Goal: Task Accomplishment & Management: Use online tool/utility

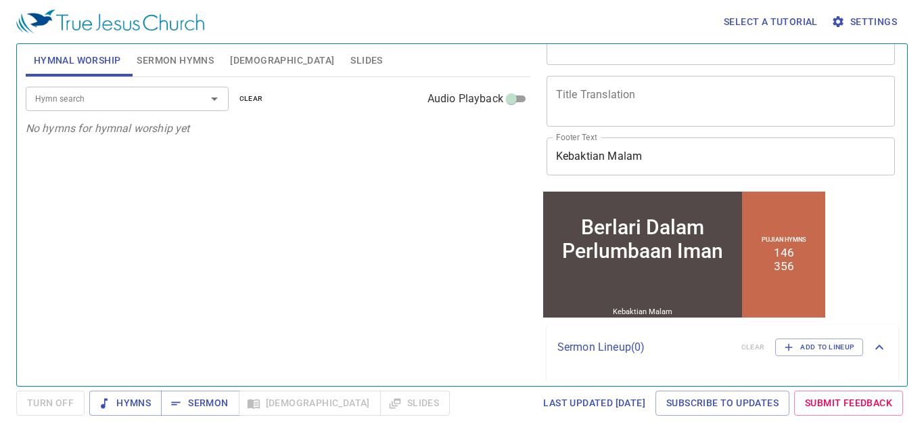
click at [680, 225] on div "Berlari Dalam Perlumbaan Iman" at bounding box center [642, 237] width 194 height 47
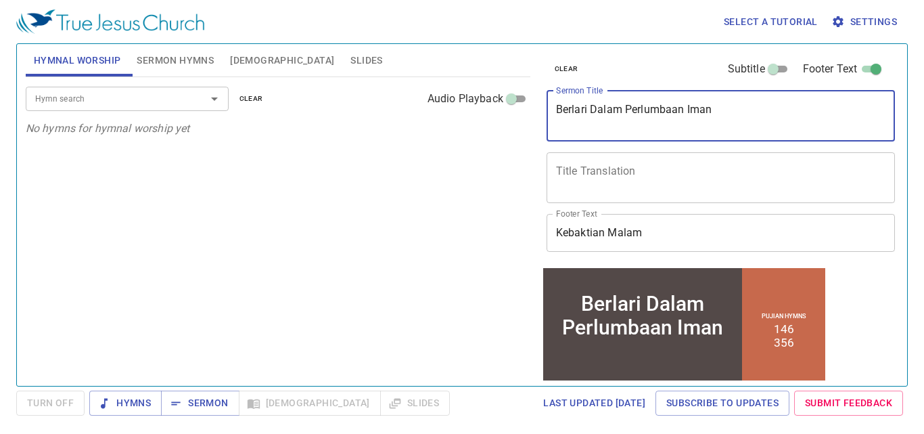
drag, startPoint x: 712, startPoint y: 111, endPoint x: 542, endPoint y: 116, distance: 169.8
click at [542, 116] on div "clear Subtitle Footer Text Sermon Title Berlari Dalam Perlumbaan Iman x Sermon …" at bounding box center [719, 155] width 357 height 222
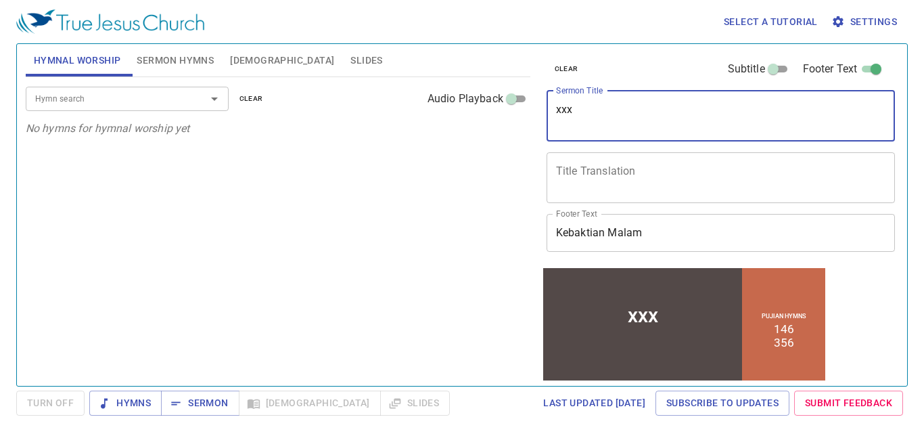
scroll to position [109, 0]
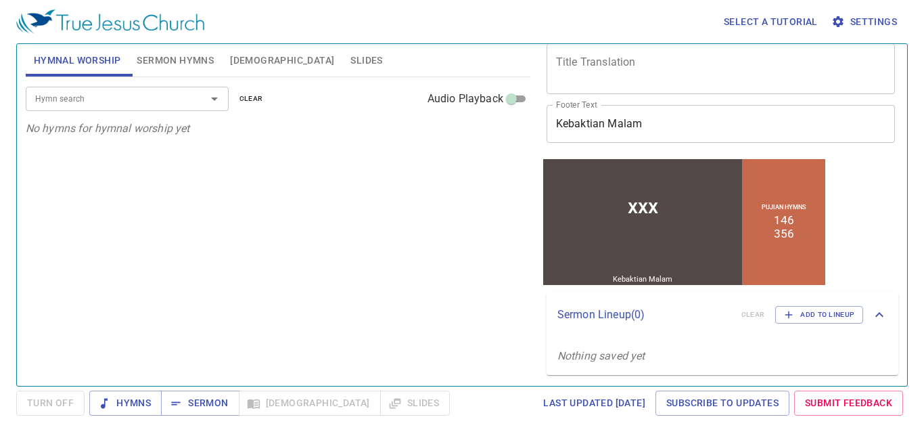
type textarea "xxx"
click at [152, 49] on button "Sermon Hymns" at bounding box center [175, 60] width 93 height 32
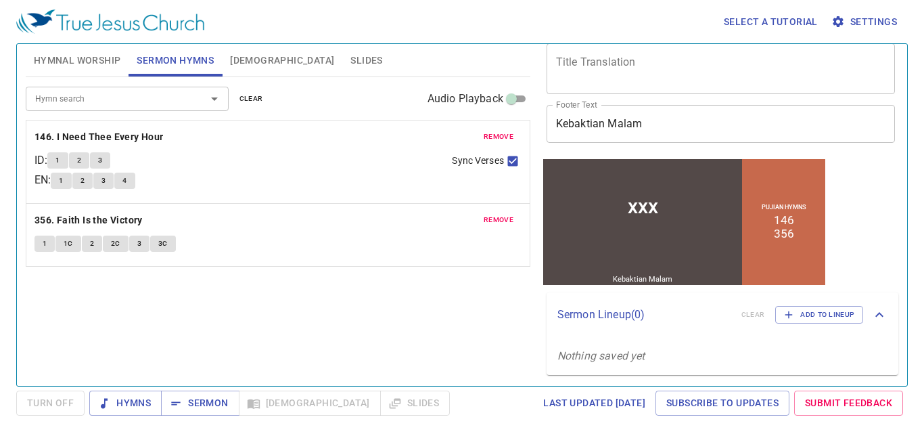
click at [494, 133] on span "remove" at bounding box center [499, 137] width 30 height 12
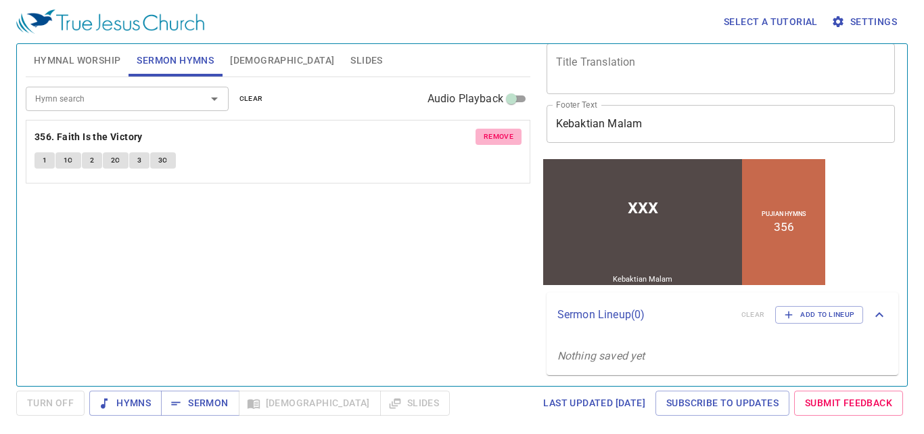
click at [496, 139] on span "remove" at bounding box center [499, 137] width 30 height 12
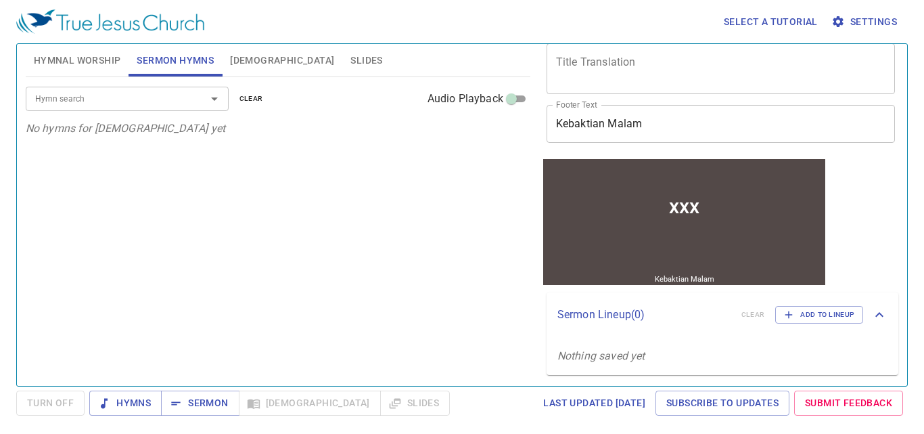
click at [734, 248] on div at bounding box center [683, 256] width 282 height 32
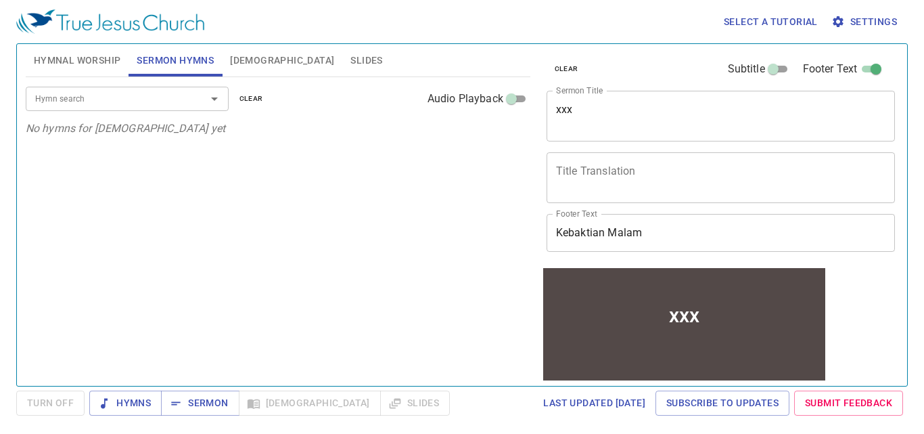
click at [642, 347] on div "xxx" at bounding box center [683, 314] width 282 height 69
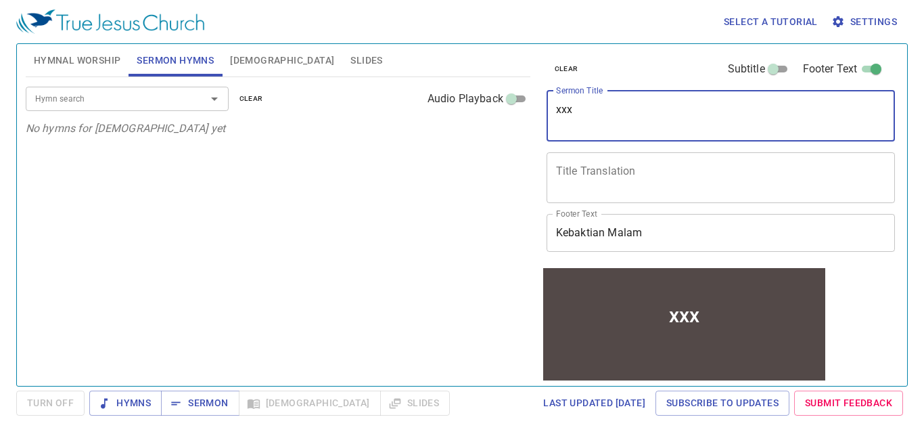
click at [593, 109] on textarea "xxx" at bounding box center [721, 116] width 330 height 26
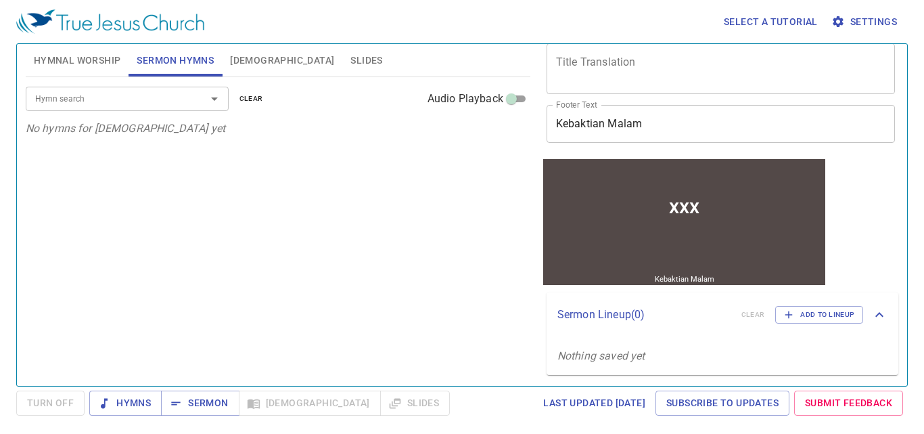
click at [798, 212] on div "xxx" at bounding box center [683, 205] width 282 height 69
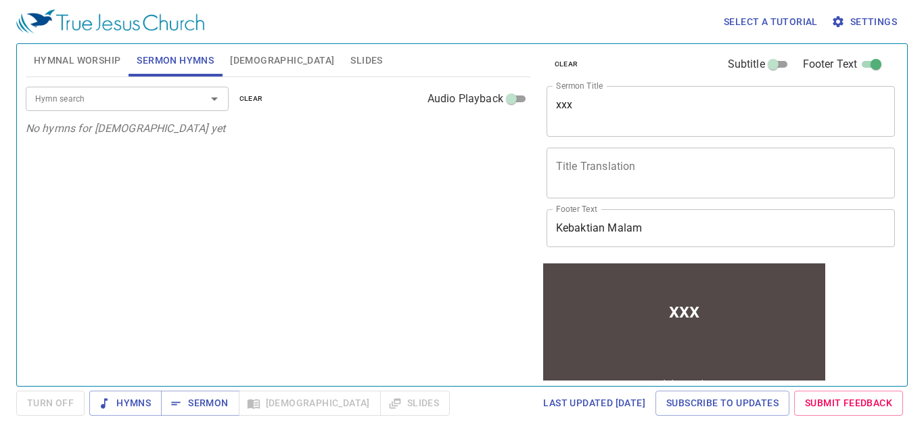
scroll to position [4, 0]
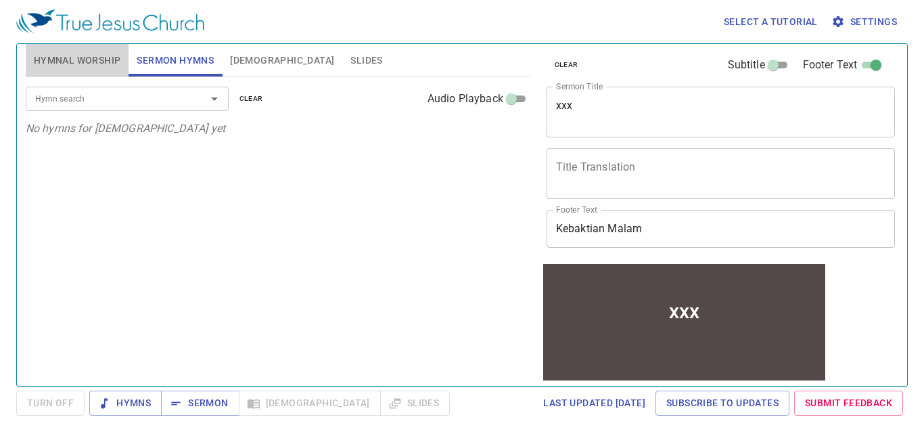
click at [97, 60] on span "Hymnal Worship" at bounding box center [77, 60] width 87 height 17
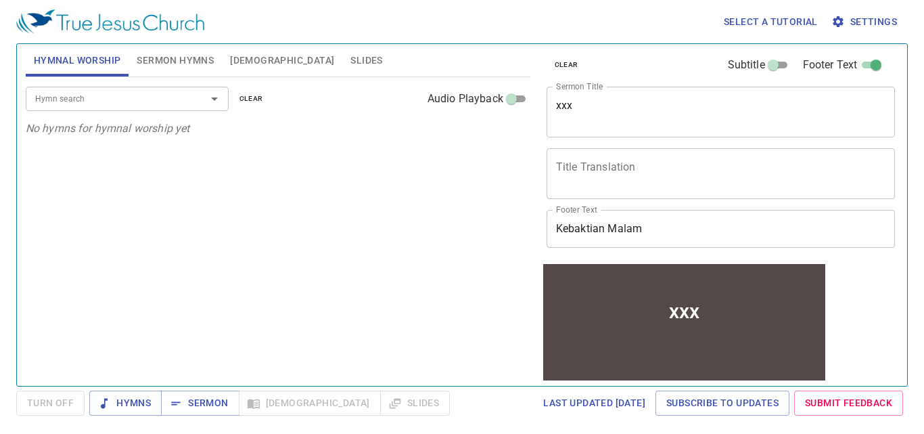
click at [200, 101] on div at bounding box center [204, 98] width 35 height 19
click at [169, 398] on icon "button" at bounding box center [176, 403] width 14 height 14
click at [173, 408] on icon "button" at bounding box center [176, 403] width 14 height 14
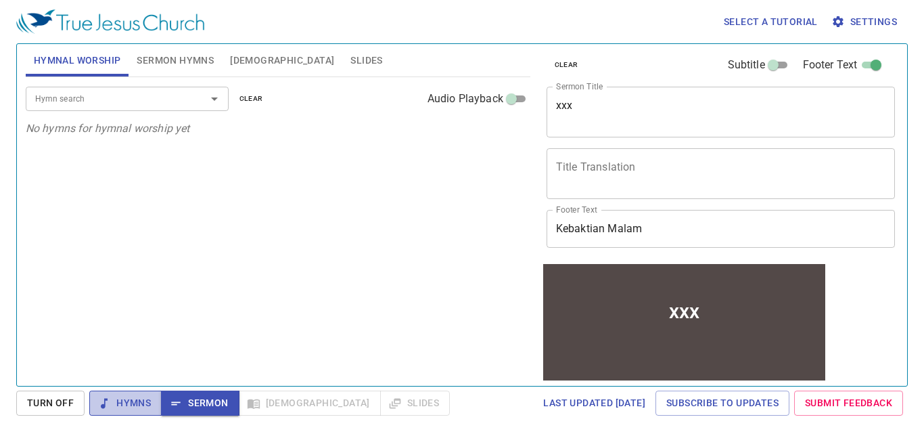
click at [108, 406] on icon "button" at bounding box center [104, 403] width 14 height 14
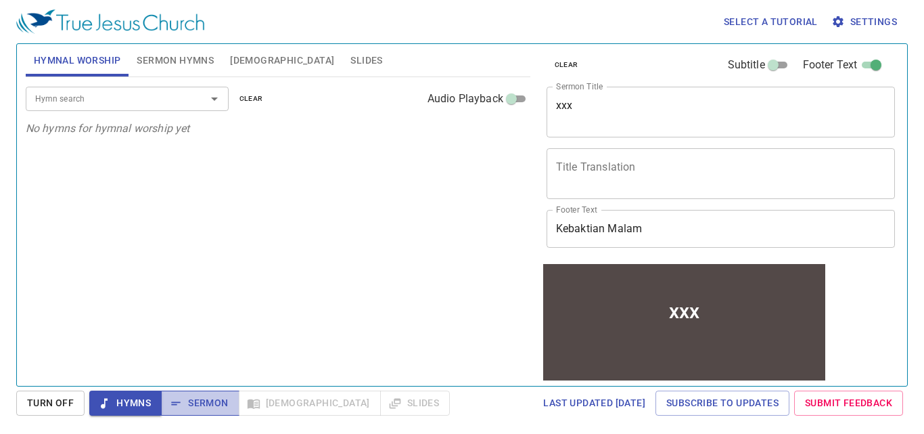
click at [191, 400] on span "Sermon" at bounding box center [200, 402] width 56 height 17
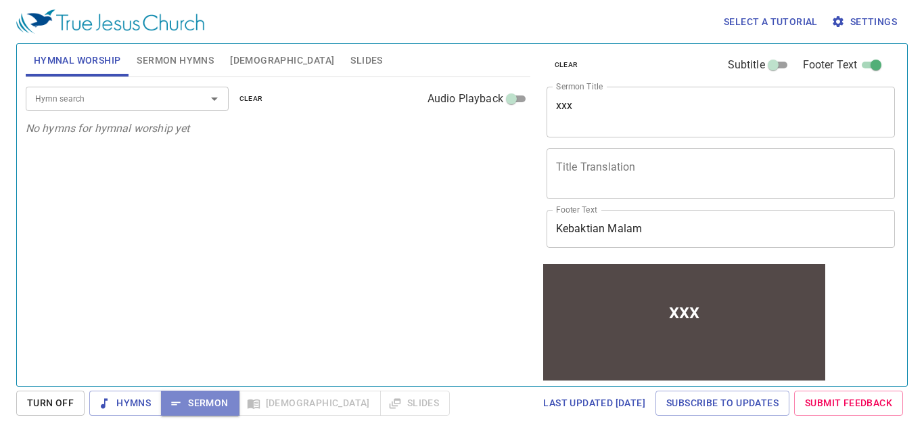
click at [191, 400] on span "Sermon" at bounding box center [200, 402] width 56 height 17
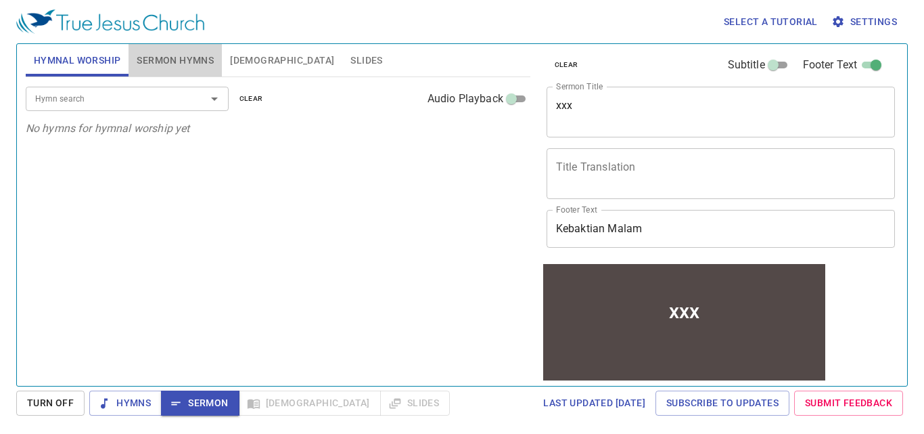
click at [187, 61] on span "Sermon Hymns" at bounding box center [175, 60] width 77 height 17
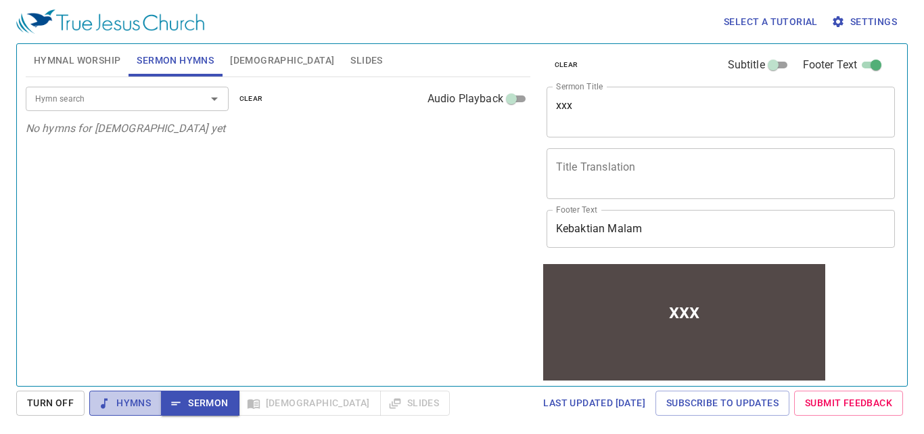
click at [138, 392] on button "Hymns" at bounding box center [125, 402] width 72 height 25
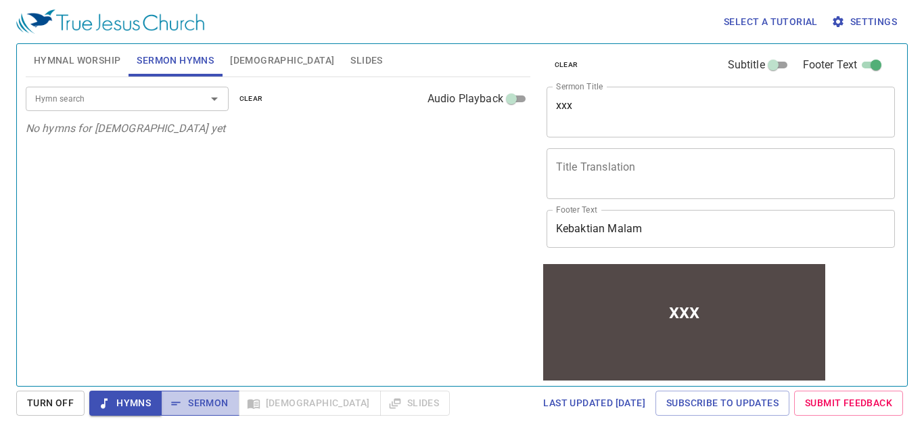
click at [204, 412] on button "Sermon" at bounding box center [200, 402] width 78 height 25
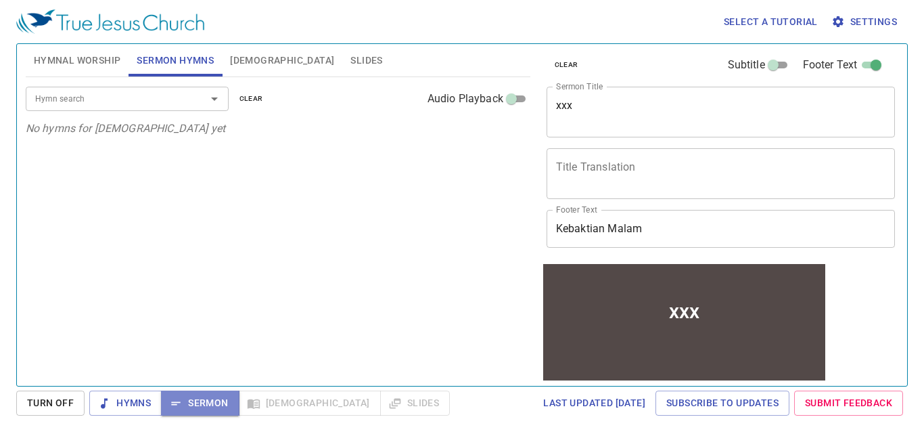
click at [204, 412] on button "Sermon" at bounding box center [200, 402] width 78 height 25
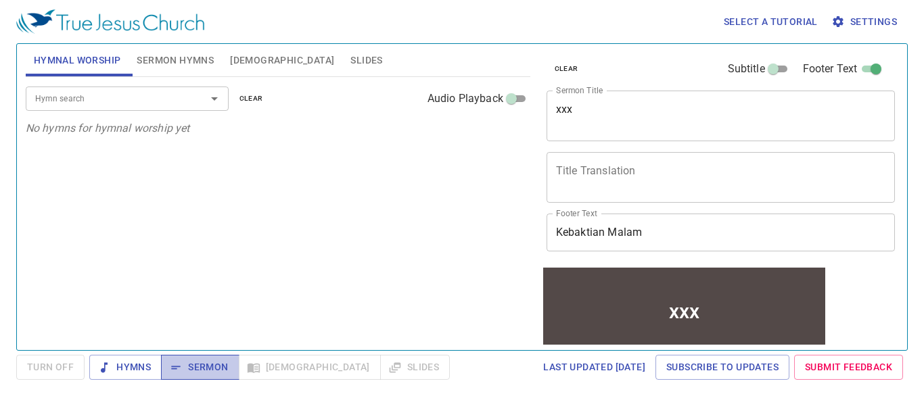
click at [206, 376] on button "Sermon" at bounding box center [200, 367] width 78 height 25
click at [225, 365] on span "Sermon" at bounding box center [200, 367] width 56 height 17
click at [205, 365] on span "Sermon" at bounding box center [200, 367] width 56 height 17
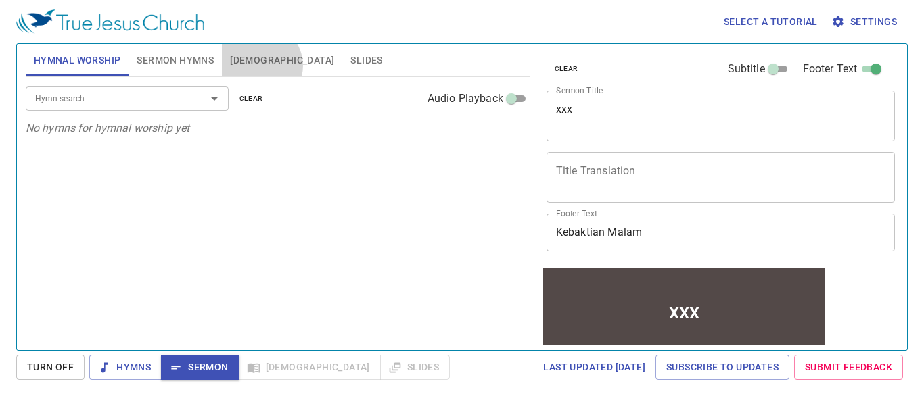
click at [260, 66] on button "Bible" at bounding box center [282, 60] width 120 height 32
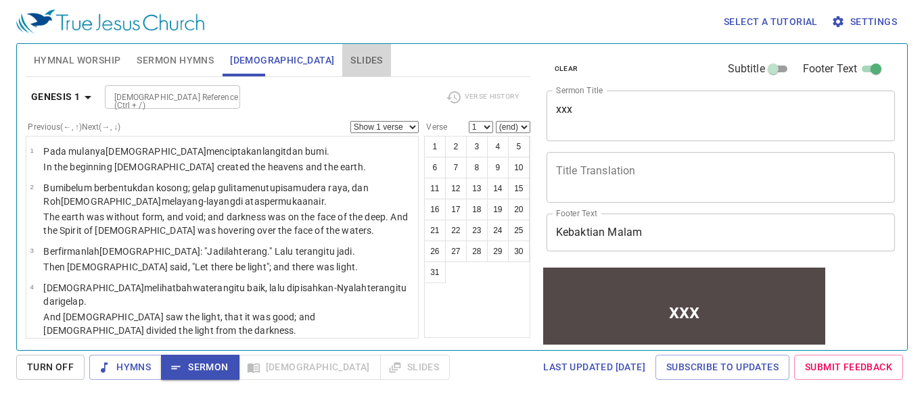
click at [350, 59] on span "Slides" at bounding box center [366, 60] width 32 height 17
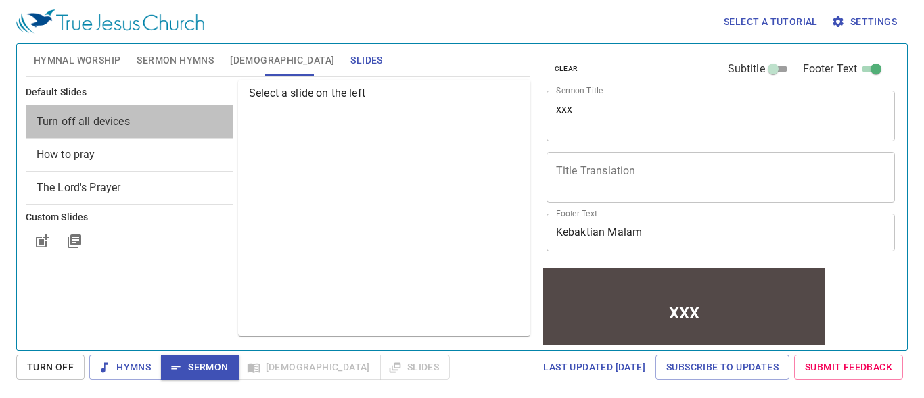
click at [62, 120] on span "Turn off all devices" at bounding box center [83, 121] width 93 height 13
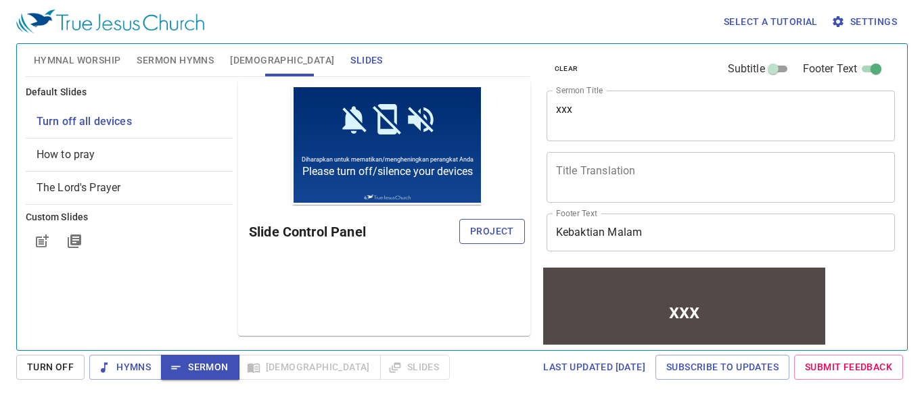
click at [483, 240] on button "Project" at bounding box center [492, 231] width 66 height 25
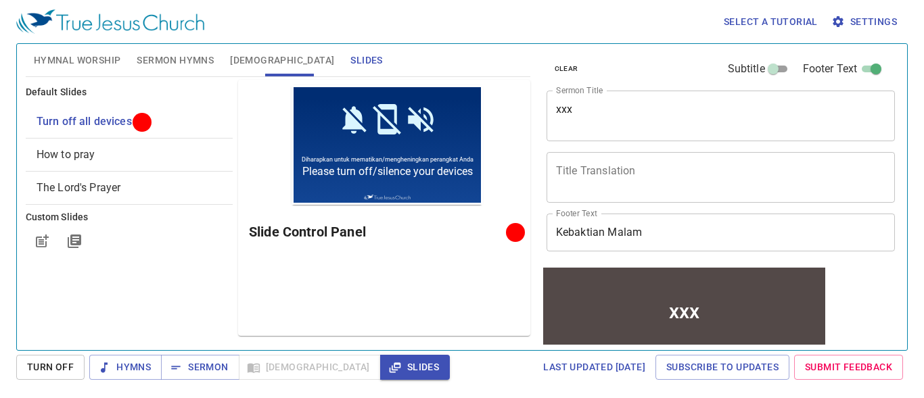
click at [569, 95] on div "clear Subtitle Footer Text Sermon Title xxx x Sermon Title Title Translation x …" at bounding box center [719, 155] width 357 height 222
click at [648, 295] on div "xxx" at bounding box center [683, 311] width 282 height 64
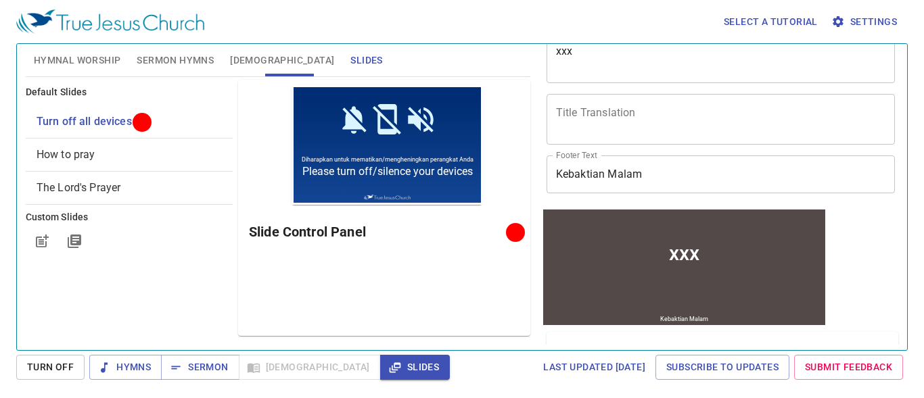
click at [642, 235] on div "xxx" at bounding box center [683, 253] width 282 height 64
click at [644, 176] on input "Kebaktian Malam" at bounding box center [721, 175] width 349 height 38
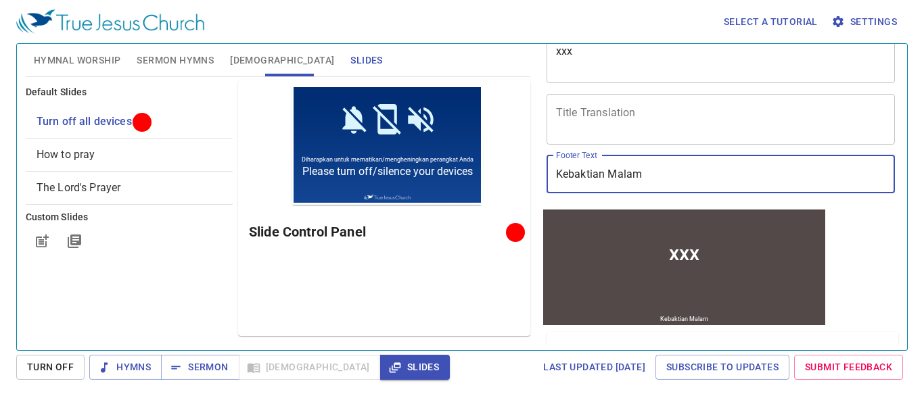
click at [643, 176] on input "Kebaktian Malam" at bounding box center [721, 175] width 349 height 38
type input "Kebaktian Malam(Pdt.Menahem)"
click at [574, 50] on textarea "xxx" at bounding box center [721, 58] width 330 height 26
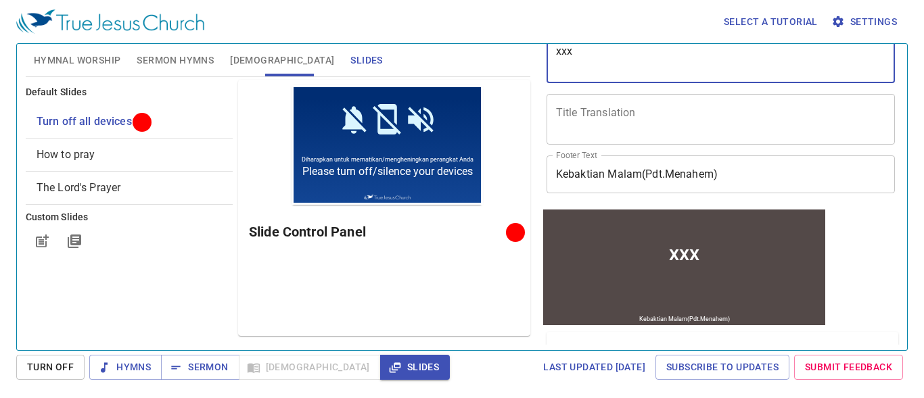
scroll to position [0, 0]
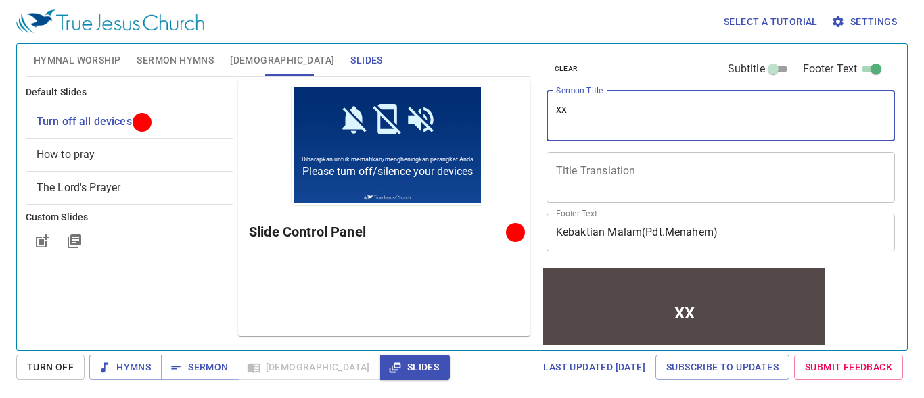
click at [569, 110] on textarea "xx" at bounding box center [721, 116] width 330 height 26
type textarea "x"
click at [87, 62] on span "Hymnal Worship" at bounding box center [77, 60] width 87 height 17
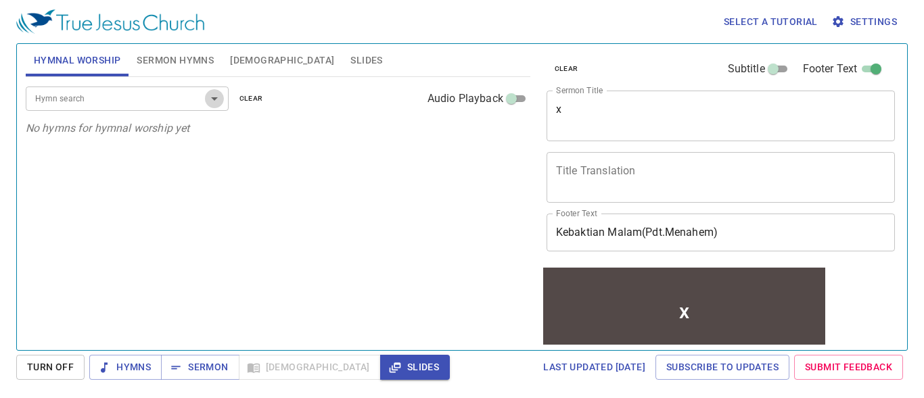
click at [210, 95] on icon "Open" at bounding box center [214, 99] width 16 height 16
click at [465, 241] on div "Hymn search Hymn search clear Audio Playback No hymns for hymnal worship yet" at bounding box center [278, 208] width 505 height 262
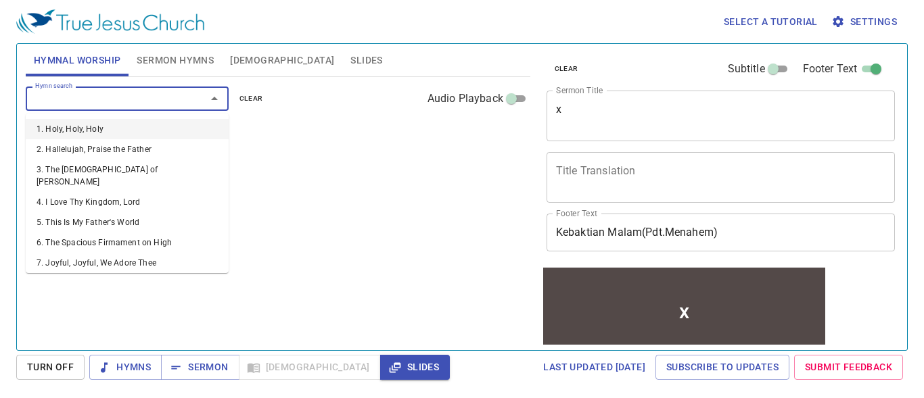
click at [84, 100] on input "Hymn search" at bounding box center [107, 99] width 155 height 16
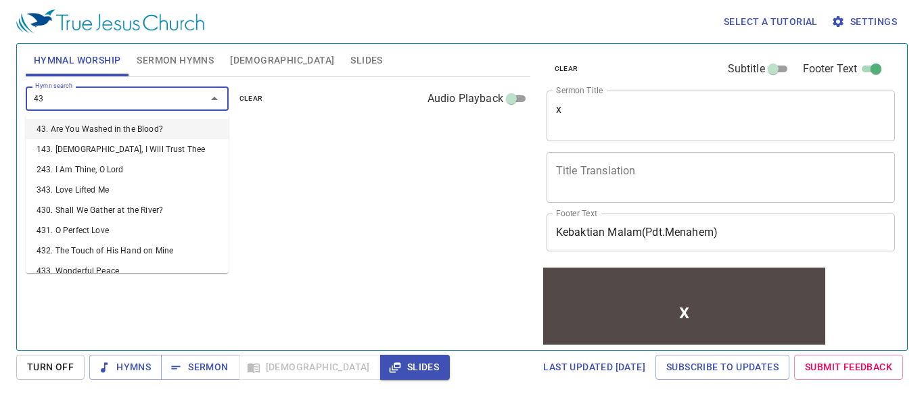
type input "433"
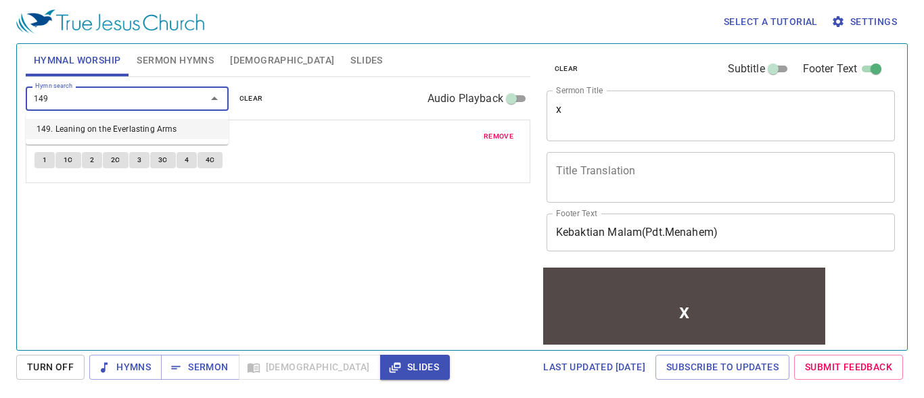
type input "149. Leaning on the Everlasting Arms"
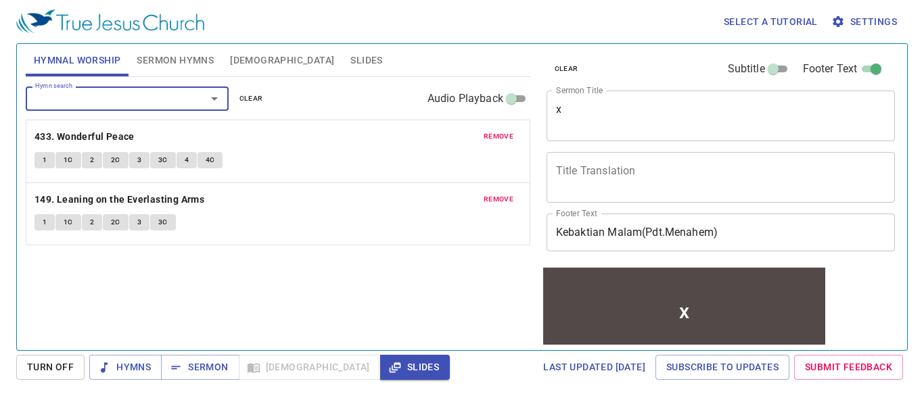
click at [566, 110] on textarea "x" at bounding box center [721, 116] width 330 height 26
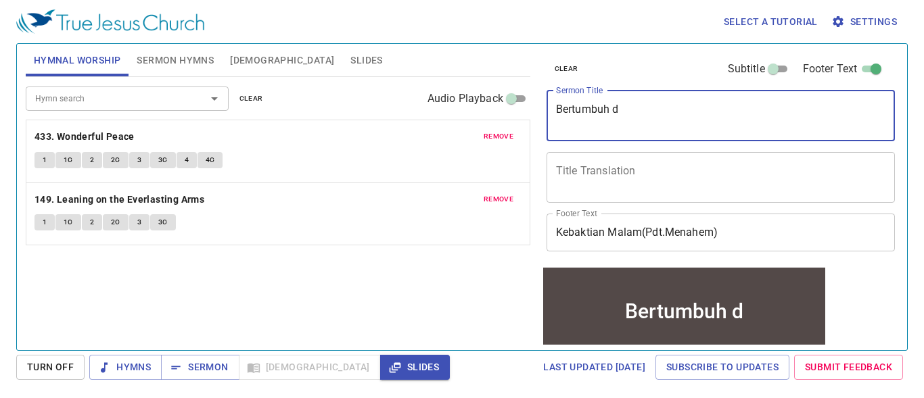
type textarea "Bertumbuh"
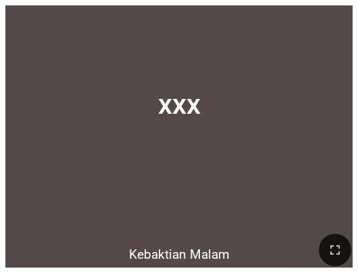
drag, startPoint x: 335, startPoint y: 256, endPoint x: 452, endPoint y: 318, distance: 131.6
click at [335, 256] on icon "button" at bounding box center [335, 249] width 16 height 16
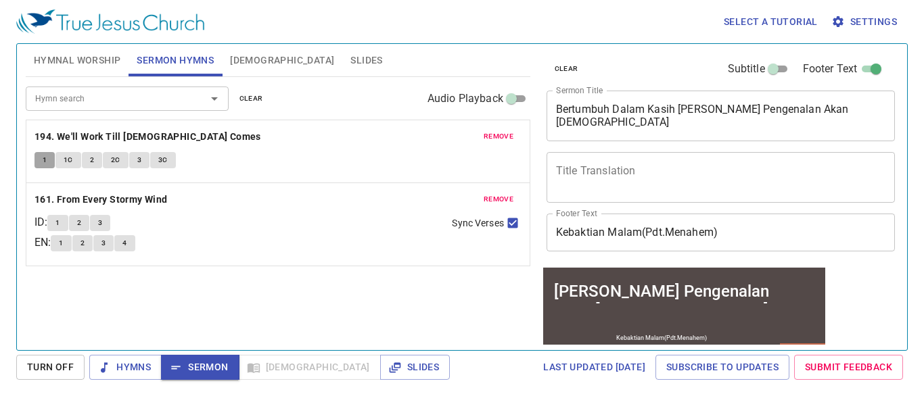
click at [41, 164] on button "1" at bounding box center [44, 160] width 20 height 16
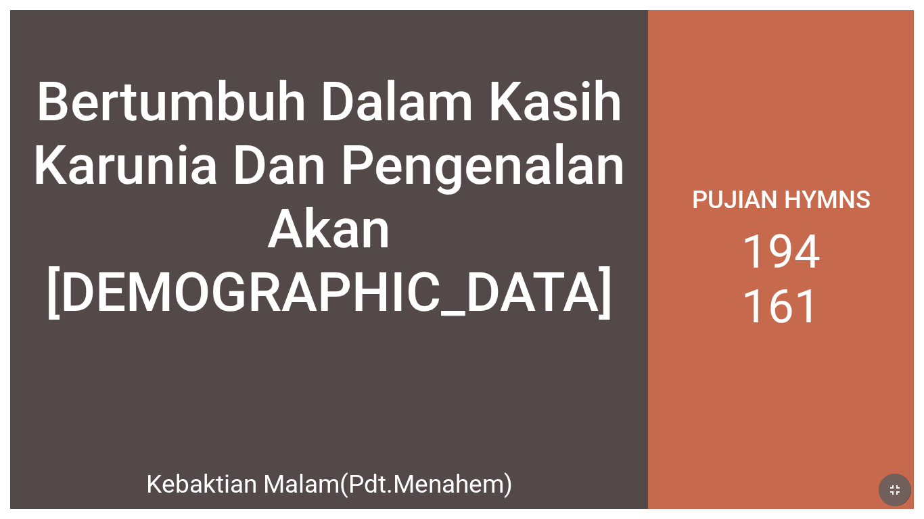
click at [865, 486] on icon "button" at bounding box center [895, 490] width 16 height 16
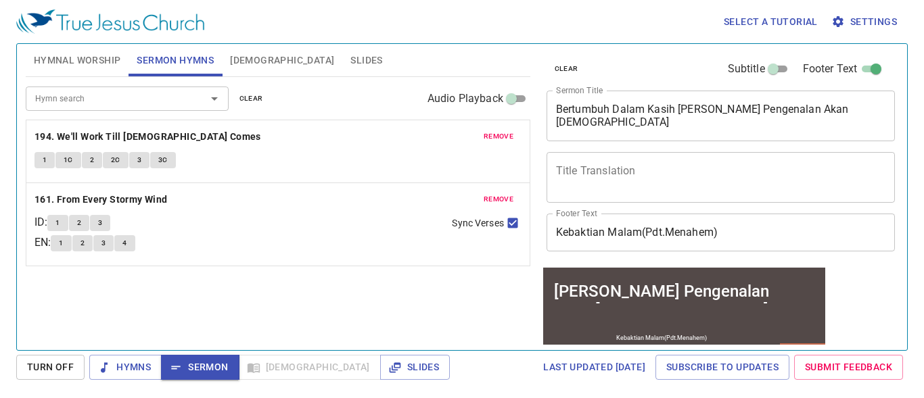
drag, startPoint x: 0, startPoint y: 0, endPoint x: 538, endPoint y: 396, distance: 668.2
click at [492, 267] on div "remove 161. From Every Stormy Wind ID : 1 2 3 EN : 1 2 3 4 Sync Verses" at bounding box center [278, 225] width 505 height 84
click at [488, 288] on div "Hymn search Hymn search clear Audio Playback remove 194. We'll Work Till Jesus …" at bounding box center [278, 208] width 505 height 262
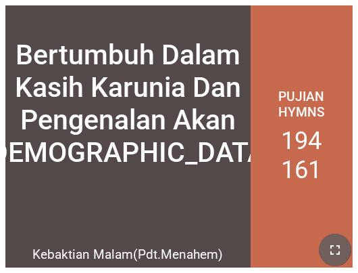
click at [348, 257] on button "button" at bounding box center [335, 249] width 32 height 32
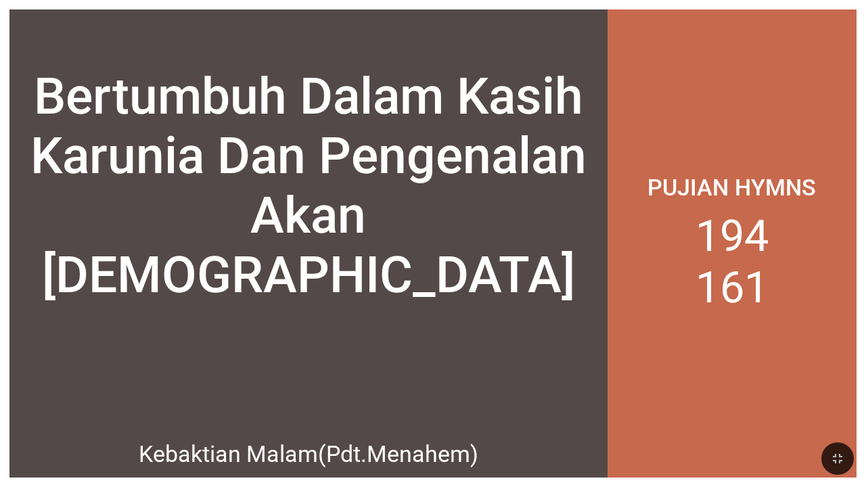
drag, startPoint x: 348, startPoint y: 257, endPoint x: 417, endPoint y: 301, distance: 81.8
click at [417, 0] on div "Bertumbuh Dalam Kasih Karunia Dan Pengenalan Akan Tuhan Bertumbuh Dalam Kasih K…" at bounding box center [433, 0] width 866 height 0
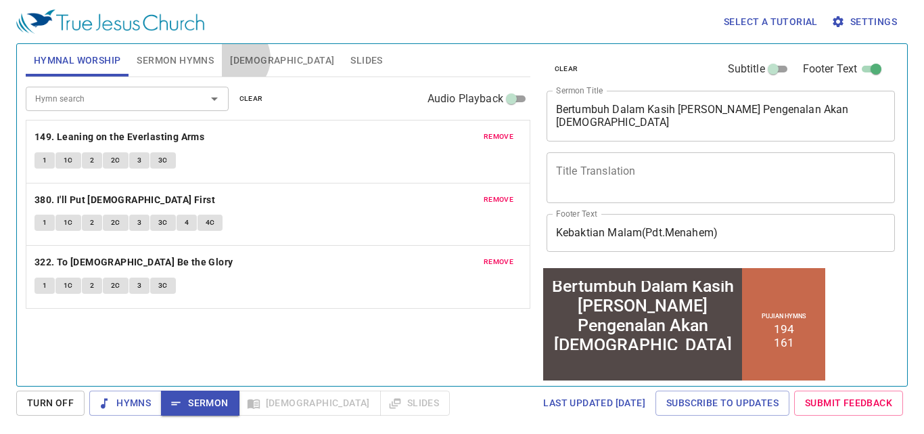
click at [232, 58] on span "[DEMOGRAPHIC_DATA]" at bounding box center [282, 60] width 104 height 17
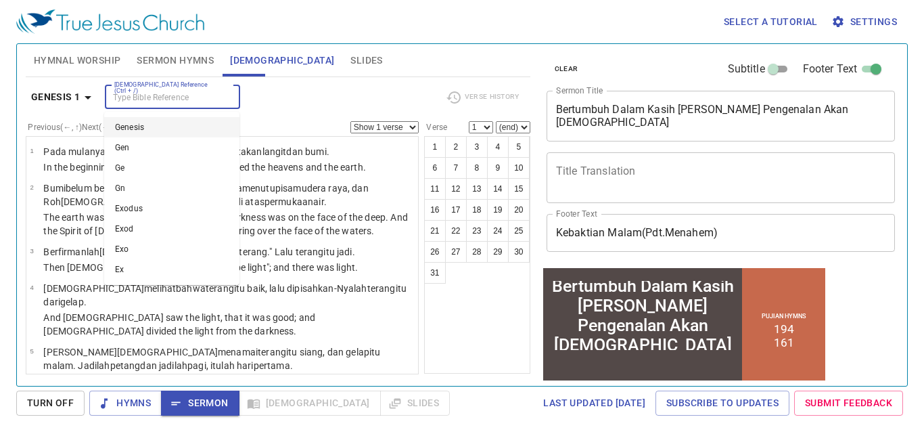
click at [133, 92] on input "[DEMOGRAPHIC_DATA] Reference (Ctrl + /)" at bounding box center [161, 97] width 105 height 16
click at [141, 200] on li "Mat 5" at bounding box center [171, 208] width 135 height 20
type input "mat"
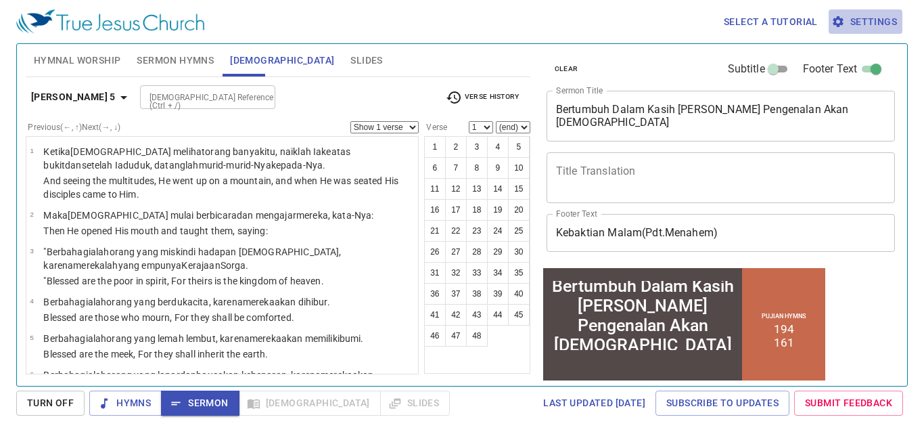
click at [860, 15] on span "Settings" at bounding box center [865, 22] width 63 height 17
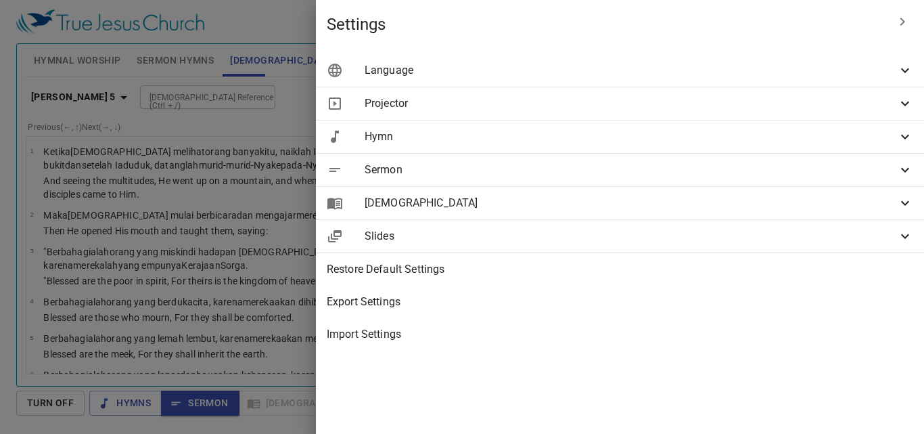
click at [846, 71] on span "Language" at bounding box center [631, 70] width 532 height 16
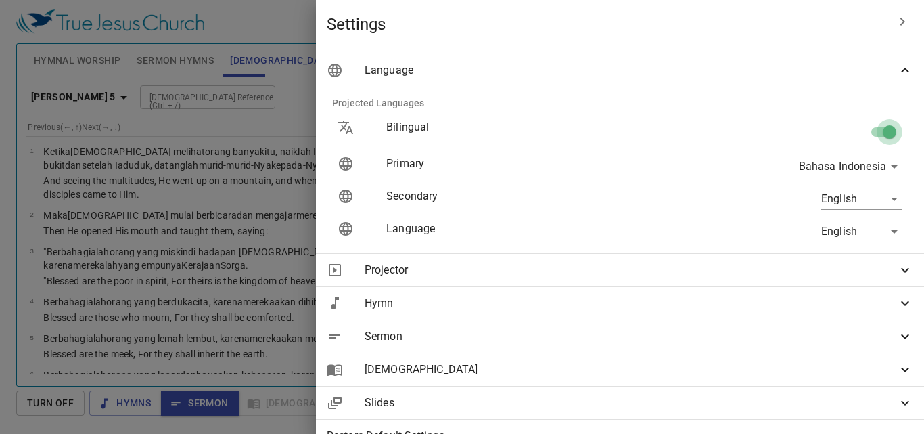
click at [876, 135] on input "checkbox" at bounding box center [889, 135] width 77 height 26
checkbox input "false"
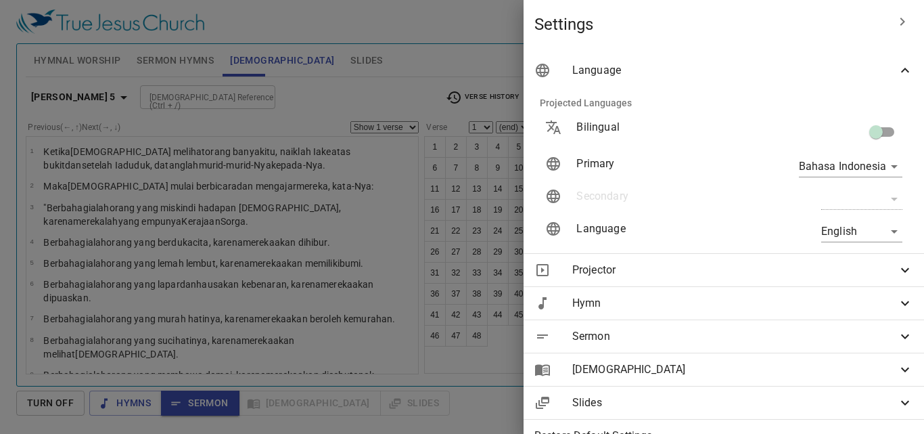
click at [430, 83] on div at bounding box center [462, 217] width 924 height 434
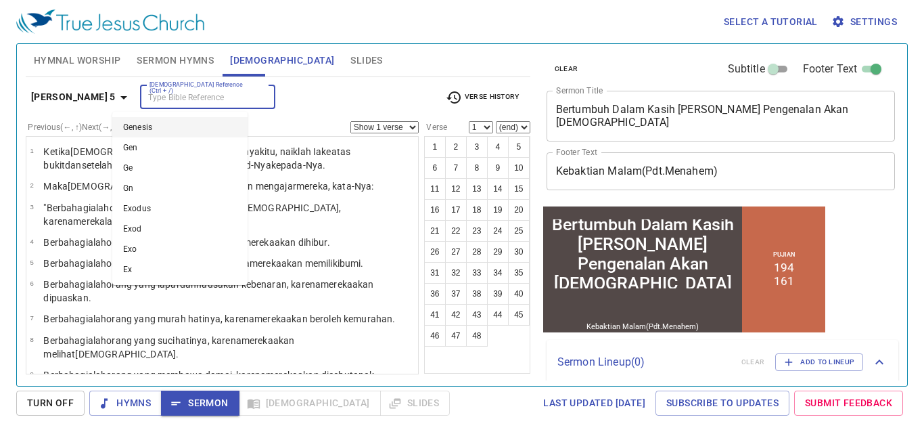
click at [149, 102] on input "[DEMOGRAPHIC_DATA] Reference (Ctrl + /)" at bounding box center [196, 97] width 105 height 16
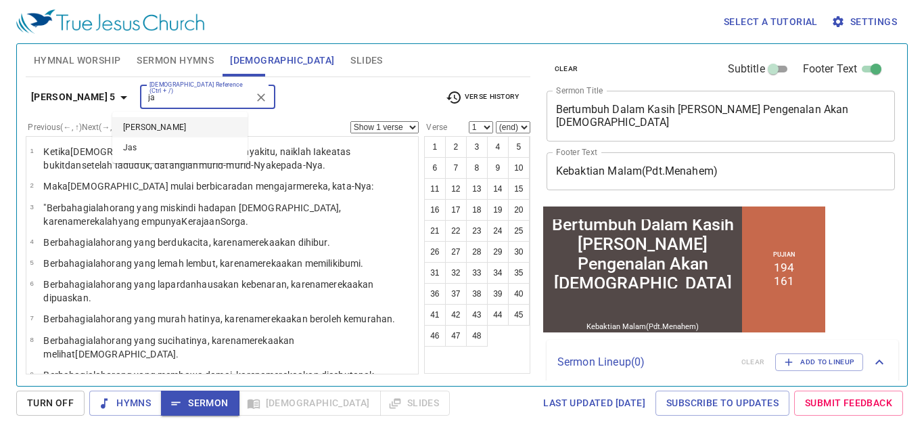
type input "j"
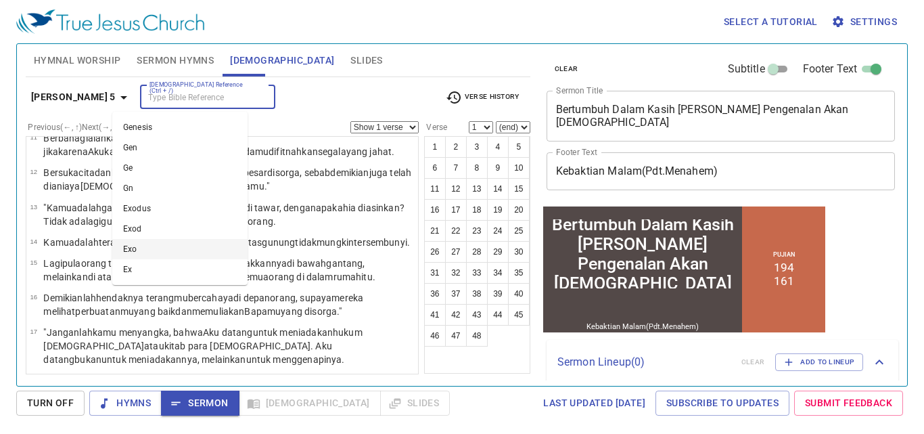
scroll to position [306, 0]
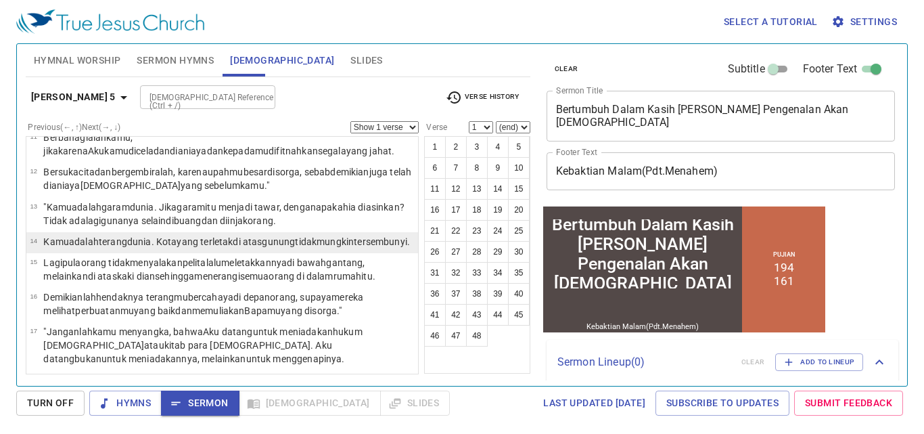
click at [61, 235] on p "Kamu adalah terang dunia . Kota yang terletak di atas gunung tidak mungkin ters…" at bounding box center [226, 242] width 367 height 14
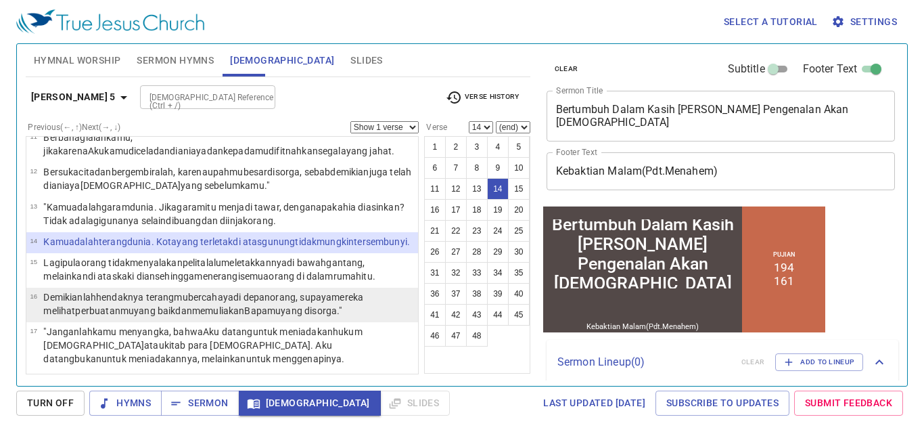
click at [61, 309] on wg3704 "mereka melihat perbuatanmu yang [PERSON_NAME] memuliakan Bapamu yang di sorga ."" at bounding box center [203, 304] width 320 height 24
select select "16"
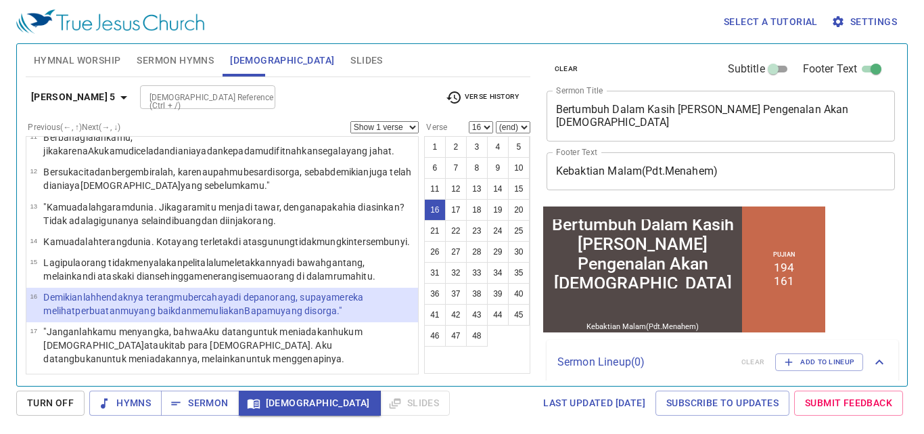
click at [144, 105] on input "[DEMOGRAPHIC_DATA] Reference (Ctrl + /)" at bounding box center [196, 97] width 105 height 16
type input "yakobus"
click at [212, 395] on span "Sermon" at bounding box center [200, 402] width 56 height 17
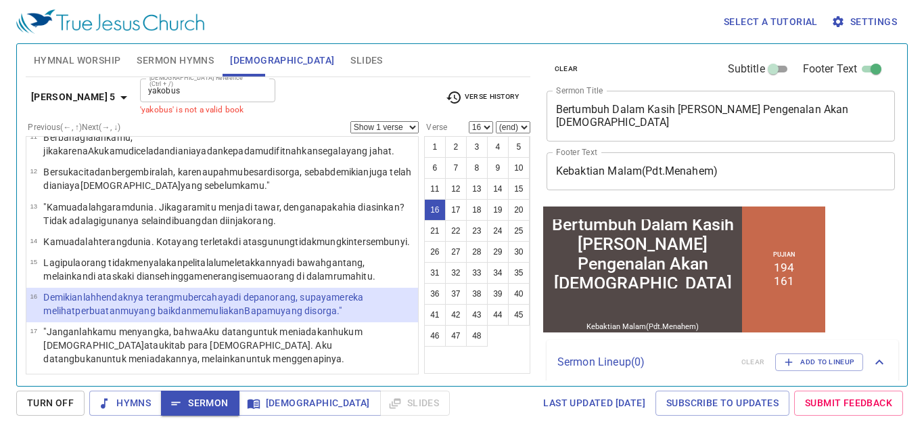
click at [866, 24] on span "Settings" at bounding box center [865, 22] width 63 height 17
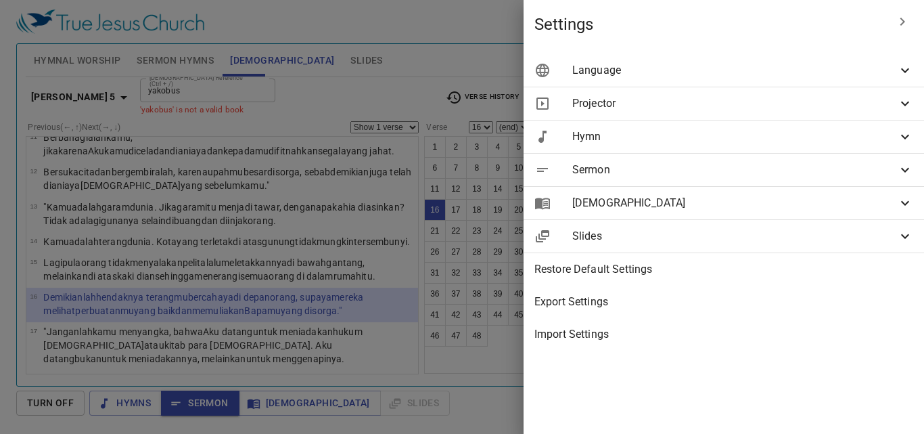
click at [765, 71] on span "Language" at bounding box center [734, 70] width 325 height 16
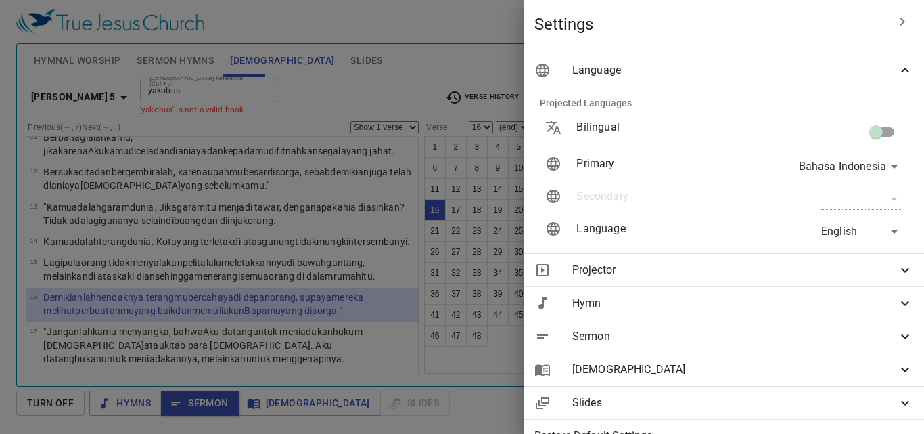
click at [787, 77] on span "Language" at bounding box center [734, 70] width 325 height 16
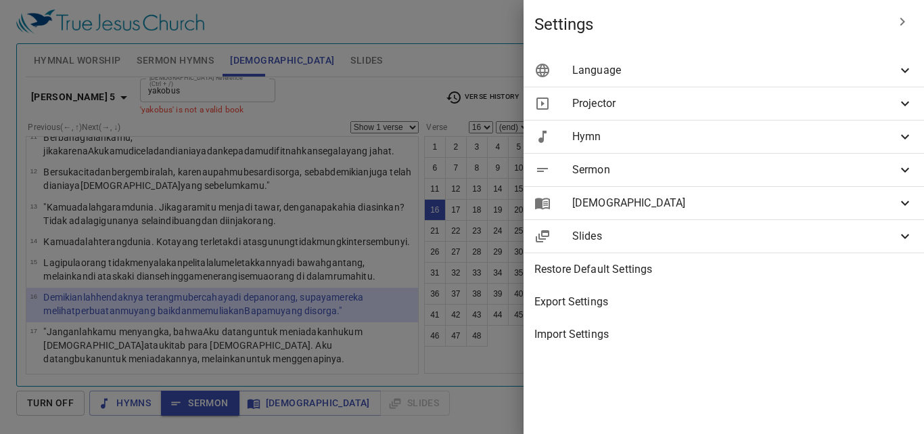
click at [787, 77] on span "Language" at bounding box center [734, 70] width 325 height 16
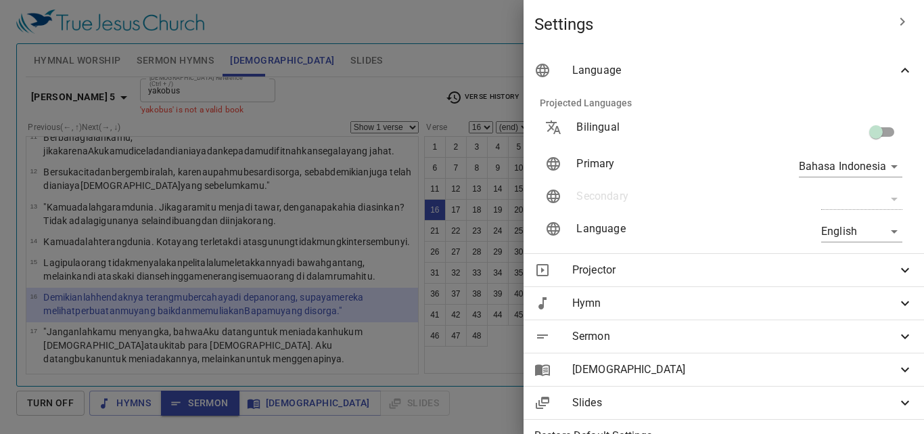
click at [873, 235] on body "Select a tutorial Settings Hymnal Worship Sermon Hymns [DEMOGRAPHIC_DATA] Slide…" at bounding box center [462, 217] width 924 height 434
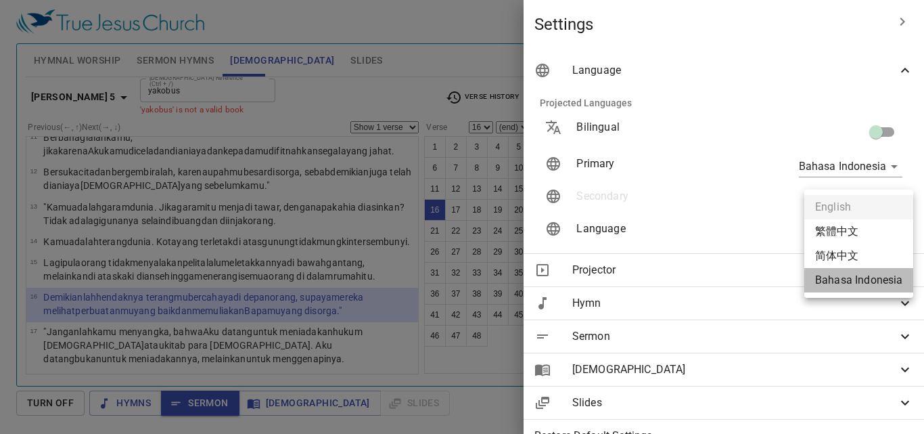
click at [843, 281] on li "Bahasa Indonesia" at bounding box center [858, 280] width 109 height 24
type input "id"
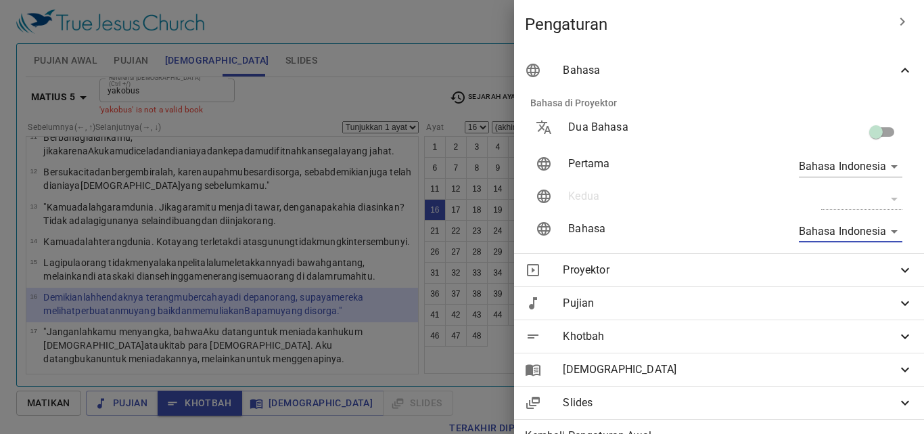
click at [300, 156] on div at bounding box center [462, 217] width 924 height 434
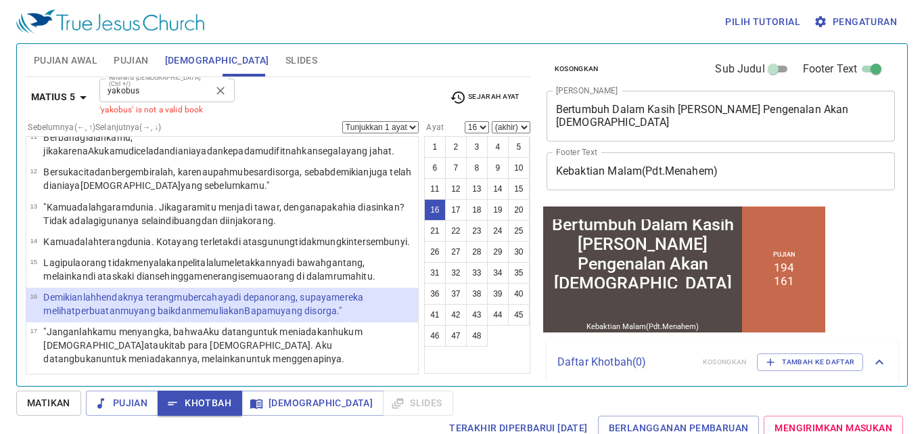
click at [189, 80] on div "yakobus Referensi [DEMOGRAPHIC_DATA] (Ctrl +/)" at bounding box center [166, 90] width 135 height 24
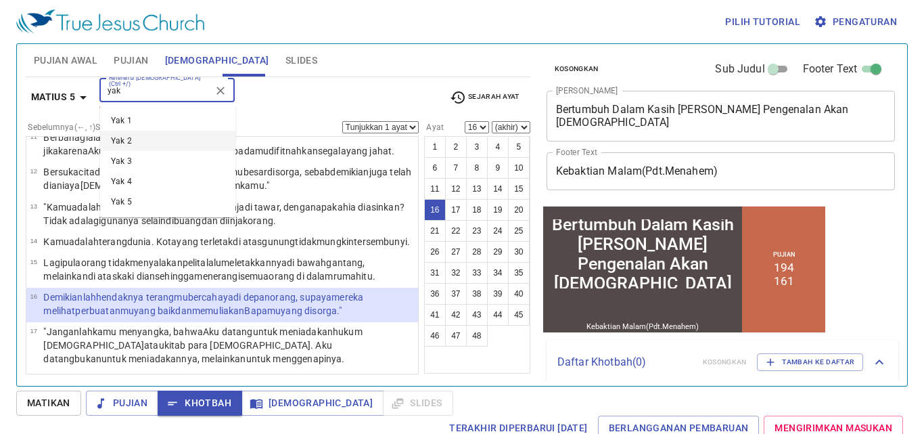
click at [158, 147] on li "Yak 2" at bounding box center [167, 141] width 135 height 20
type input "yak"
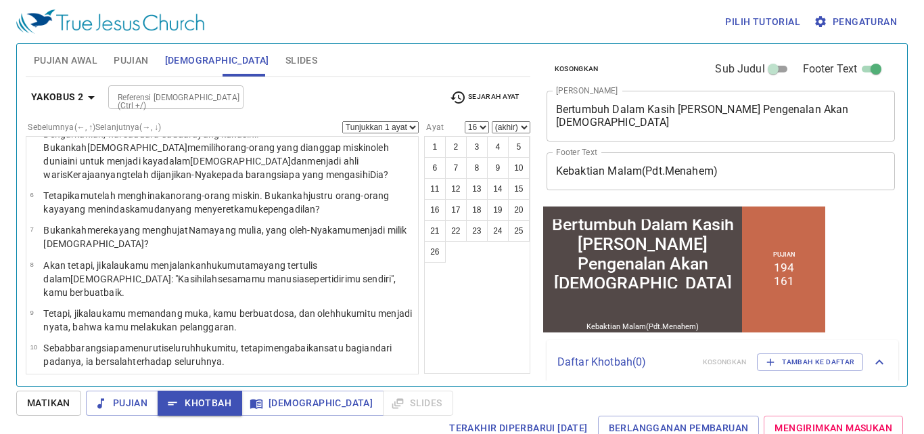
scroll to position [191, 0]
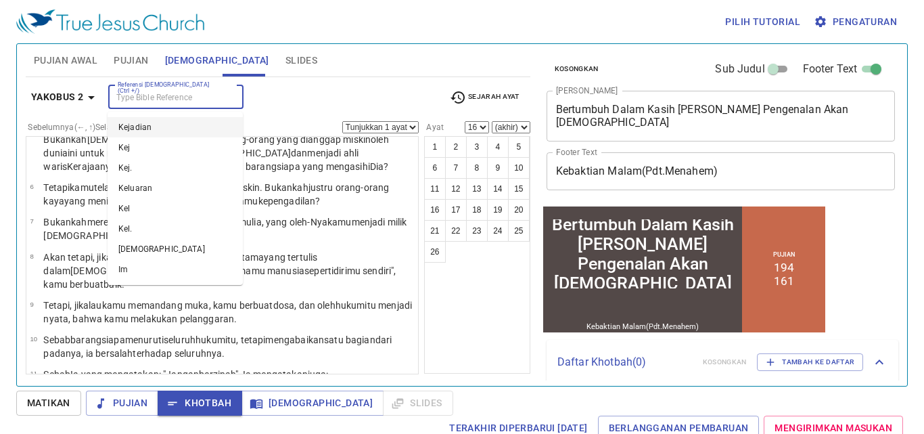
click at [147, 99] on input "Referensi [DEMOGRAPHIC_DATA] (Ctrl +/)" at bounding box center [164, 97] width 105 height 16
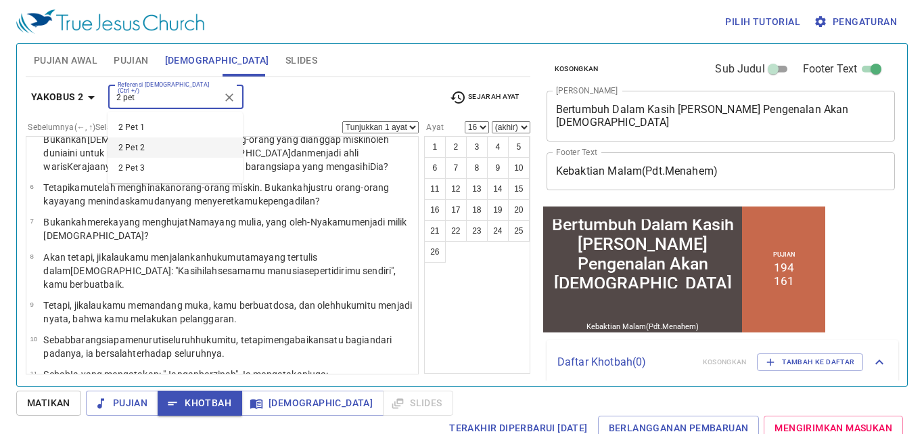
click at [150, 149] on li "2 Pet 2" at bounding box center [175, 147] width 135 height 20
type input "2 pet"
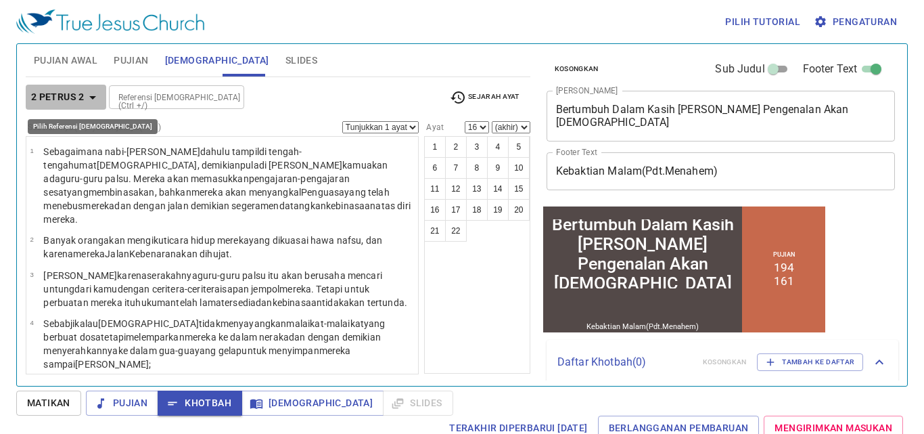
click at [92, 97] on icon "button" at bounding box center [92, 97] width 7 height 3
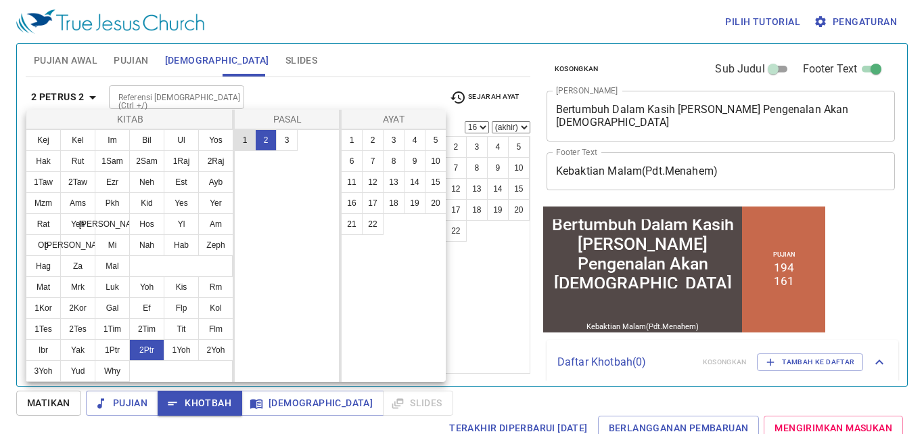
click at [248, 135] on button "1" at bounding box center [245, 140] width 22 height 22
click at [510, 269] on div at bounding box center [462, 217] width 924 height 434
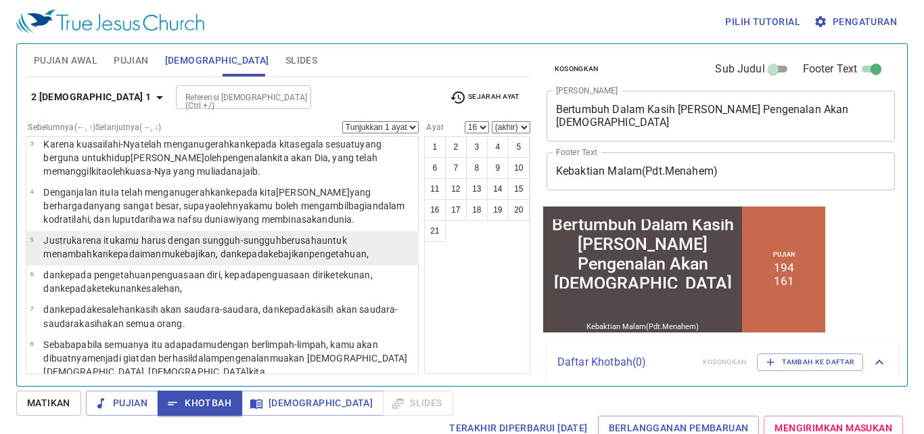
scroll to position [120, 0]
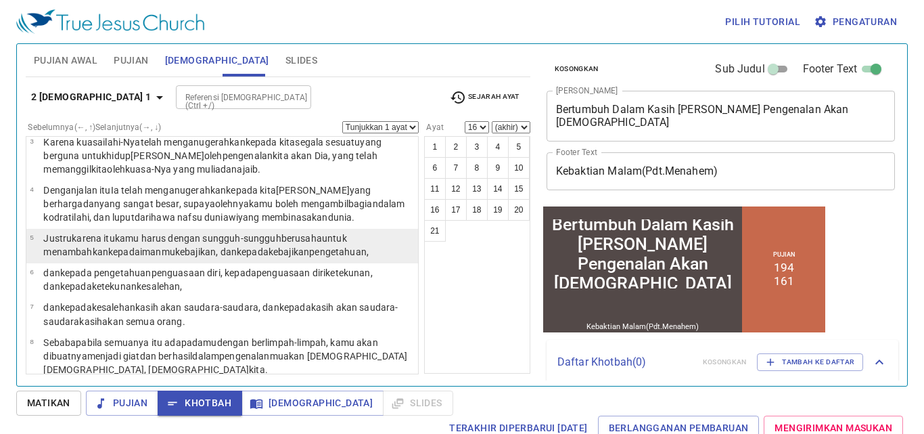
click at [183, 246] on wg5216 "kebajikan , [PERSON_NAME] kepada kebajikan pengetahuan ," at bounding box center [271, 251] width 193 height 11
select select "5"
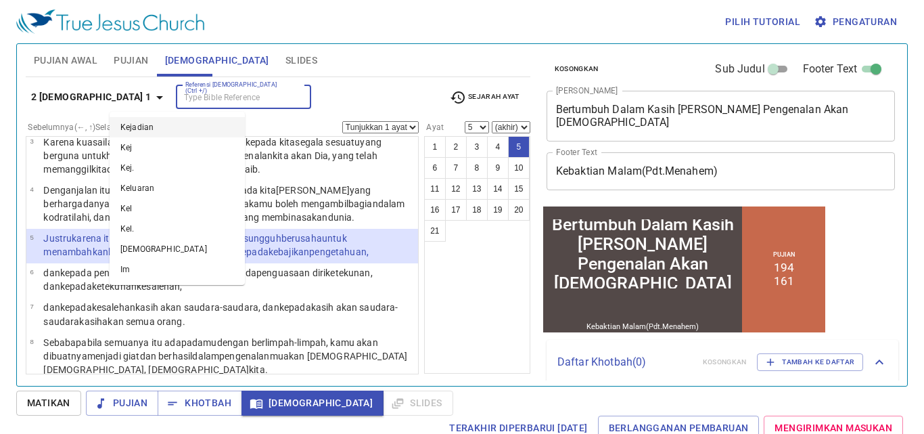
click at [180, 89] on input "Referensi [DEMOGRAPHIC_DATA] (Ctrl +/)" at bounding box center [232, 97] width 105 height 16
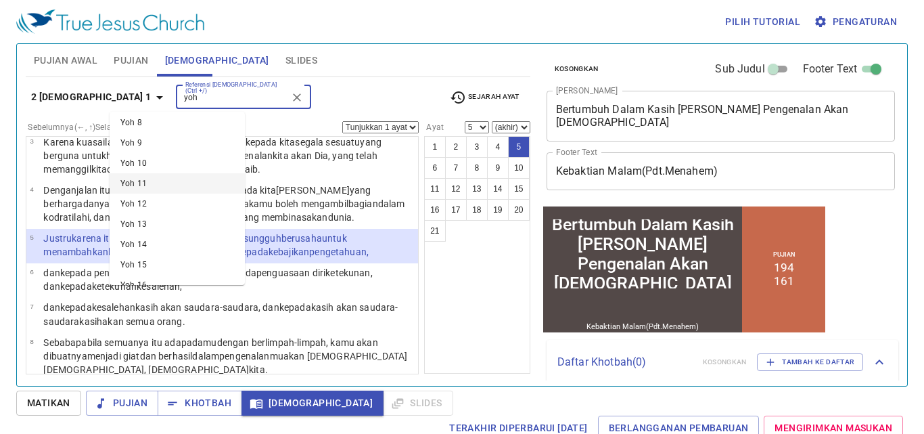
scroll to position [154, 0]
click at [143, 255] on li "Yoh 15" at bounding box center [177, 257] width 135 height 20
type input "yoh"
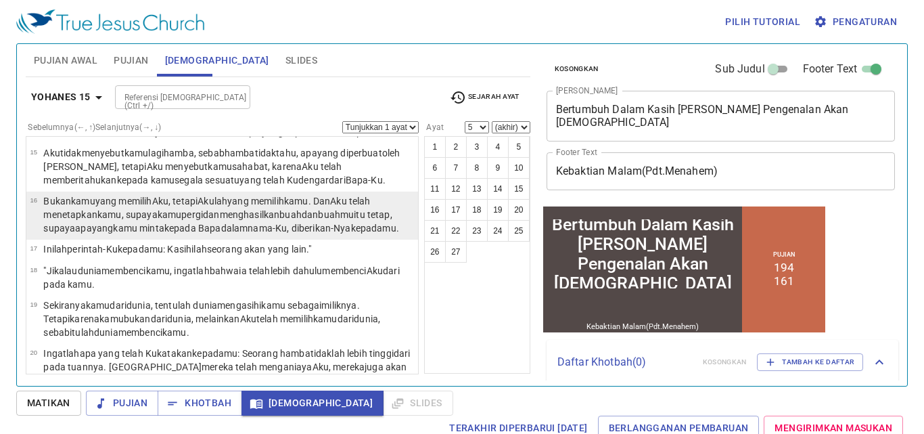
scroll to position [437, 0]
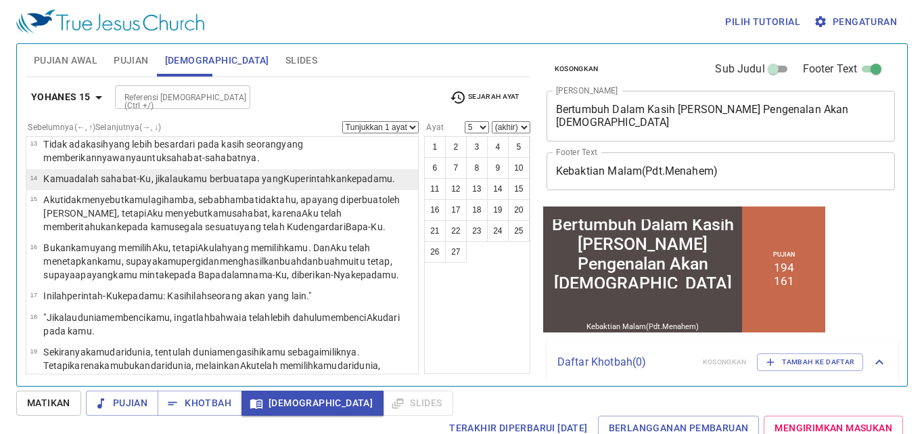
click at [63, 185] on p "[PERSON_NAME] adalah sahabat-Ku , jikalau kamu berbuat apa yang Kuperintahkan k…" at bounding box center [219, 179] width 352 height 14
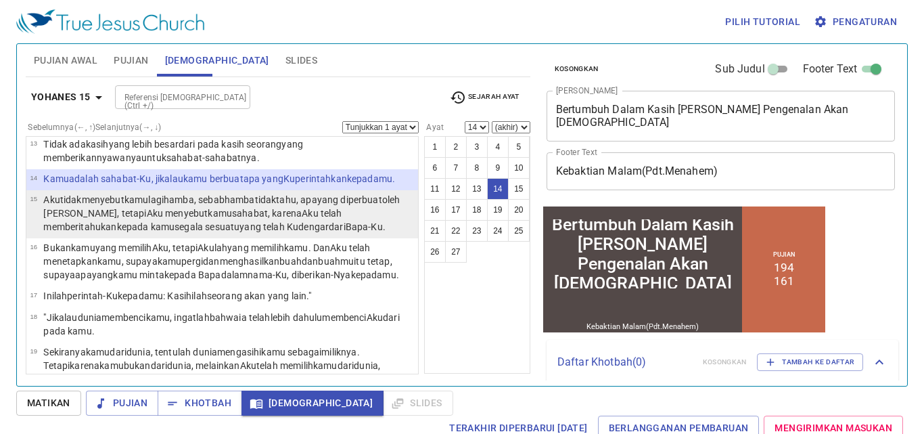
click at [64, 195] on wg3004 "tidak menyebut kamu lagi hamba , sebab hamba tidak tahu , apa yang diperbuat ol…" at bounding box center [221, 213] width 356 height 38
select select "15"
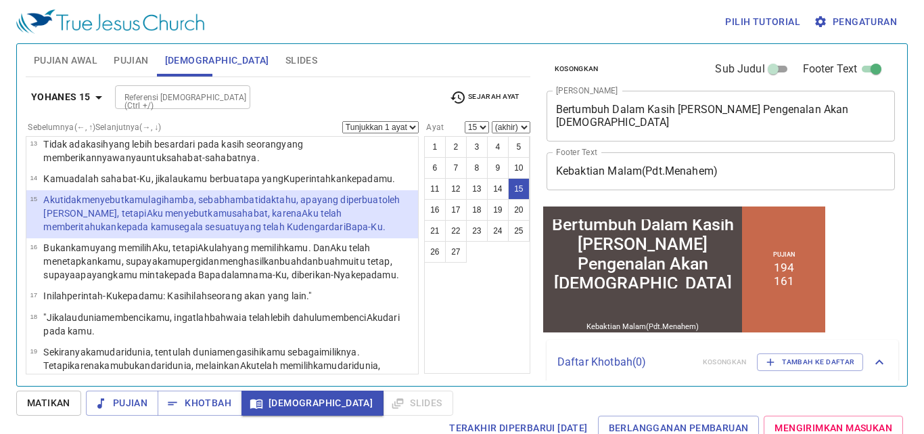
click at [169, 106] on div "Referensi [DEMOGRAPHIC_DATA] (Ctrl +/)" at bounding box center [182, 97] width 135 height 24
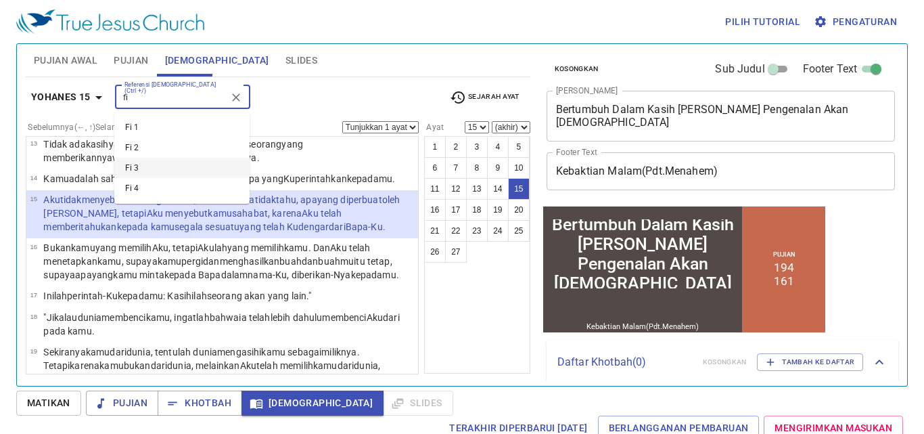
click at [157, 166] on li "Fi 3" at bounding box center [181, 168] width 135 height 20
type input "fi"
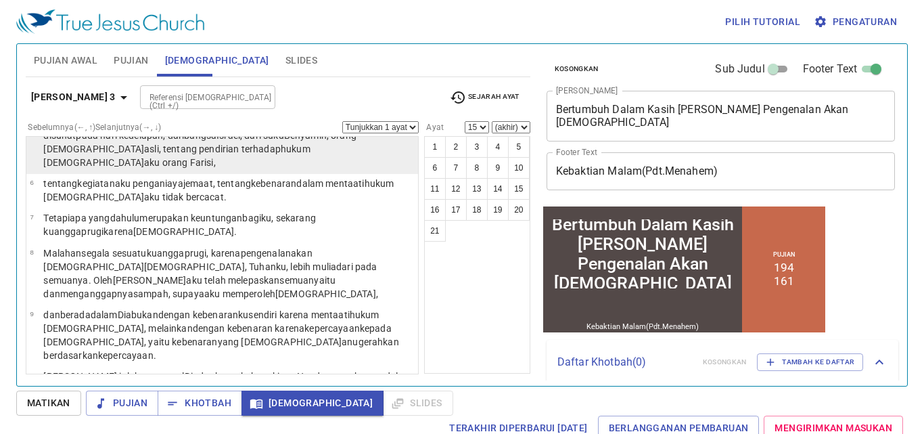
scroll to position [183, 0]
click at [47, 308] on wg1537 "hukum [DEMOGRAPHIC_DATA] , melainkan dengan kebenaran karena kepercayaan kepada…" at bounding box center [220, 333] width 355 height 51
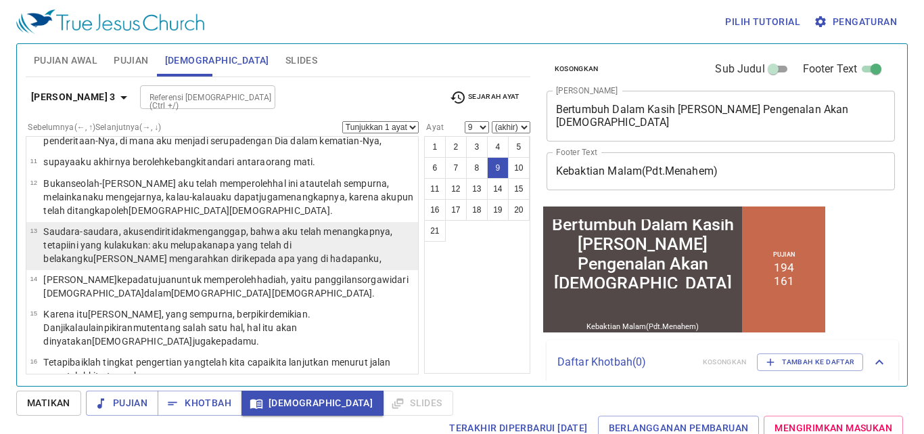
scroll to position [432, 0]
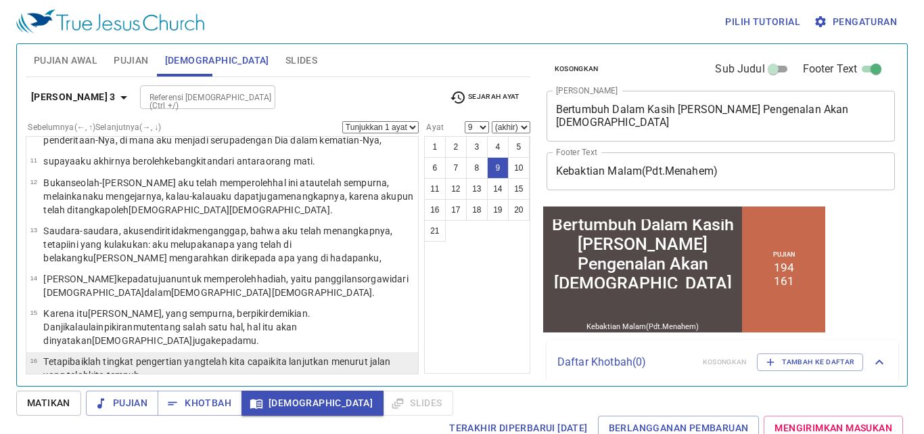
click at [50, 356] on wg5348 "kita lanjutkan menurut jalan yang telah kita tempuh ." at bounding box center [216, 368] width 347 height 24
select select "16"
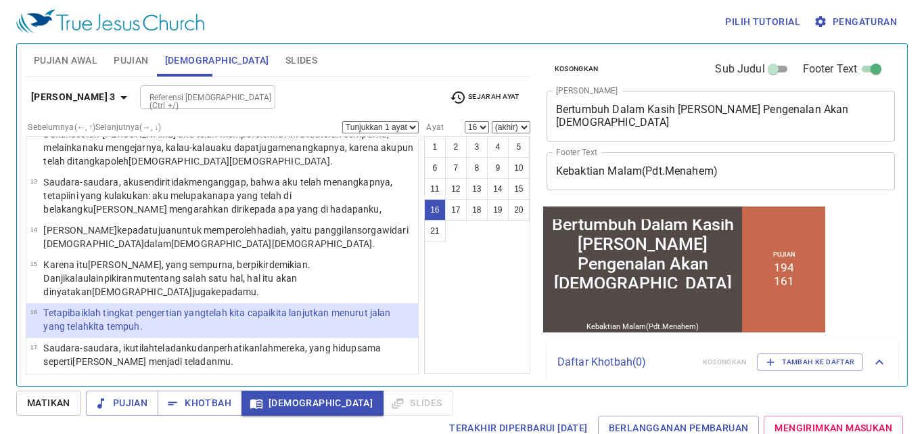
scroll to position [492, 0]
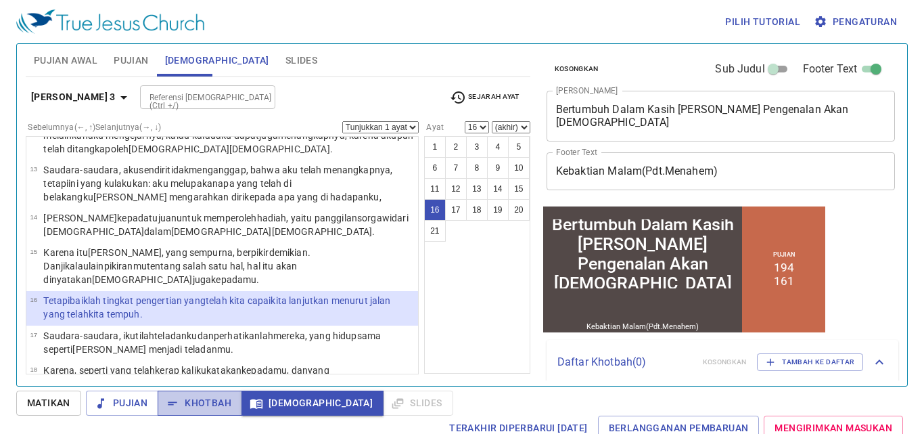
click at [211, 405] on span "Khotbah" at bounding box center [199, 402] width 63 height 17
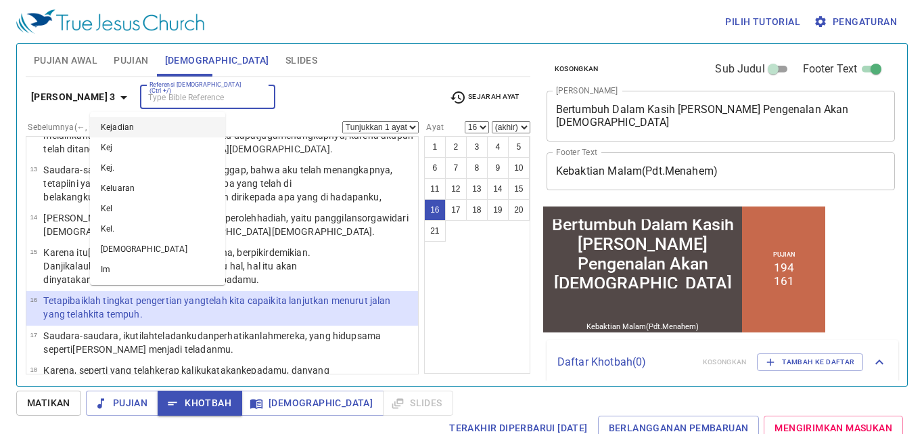
click at [146, 89] on input "Referensi [DEMOGRAPHIC_DATA] (Ctrl +/)" at bounding box center [196, 97] width 105 height 16
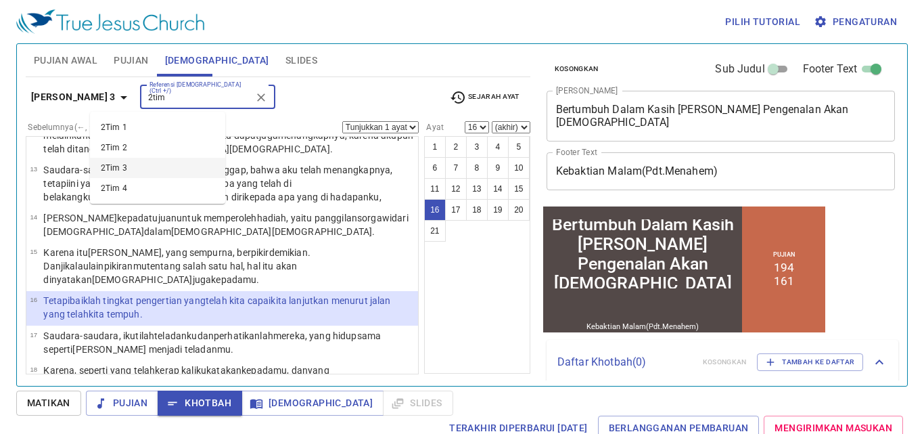
click at [178, 166] on li "2Tim 3" at bounding box center [157, 168] width 135 height 20
type input "2tim"
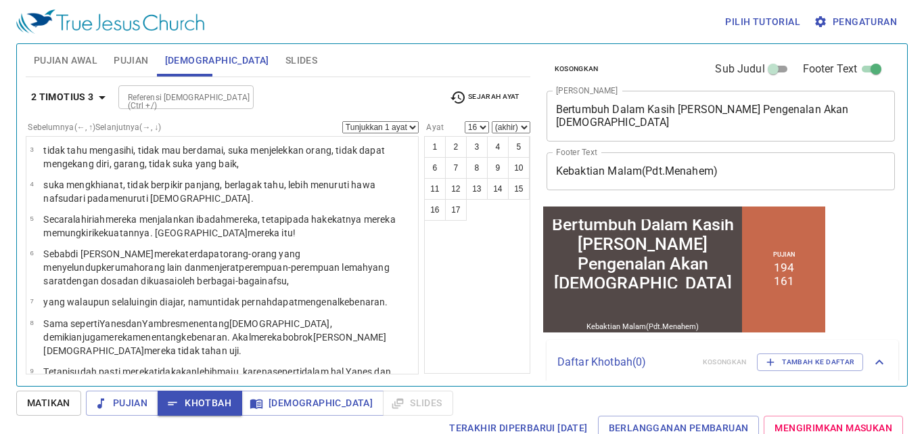
scroll to position [86, 0]
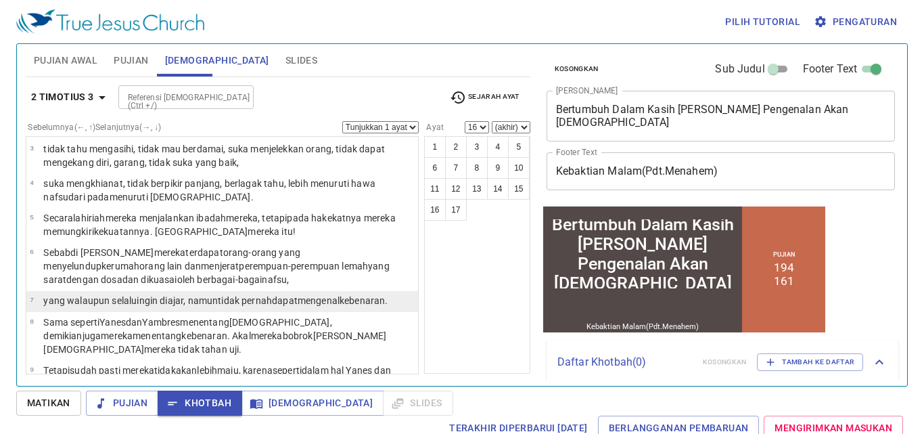
click at [117, 308] on td "yang walaupun selalu ingin diajar , namun tidak pernah dapat mengenal kebenaran…" at bounding box center [215, 302] width 344 height 16
select select "7"
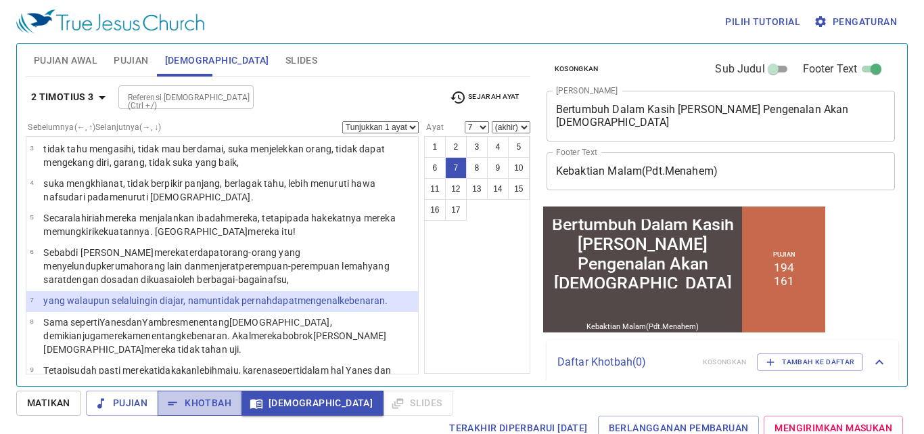
click at [216, 411] on button "Khotbah" at bounding box center [200, 402] width 85 height 25
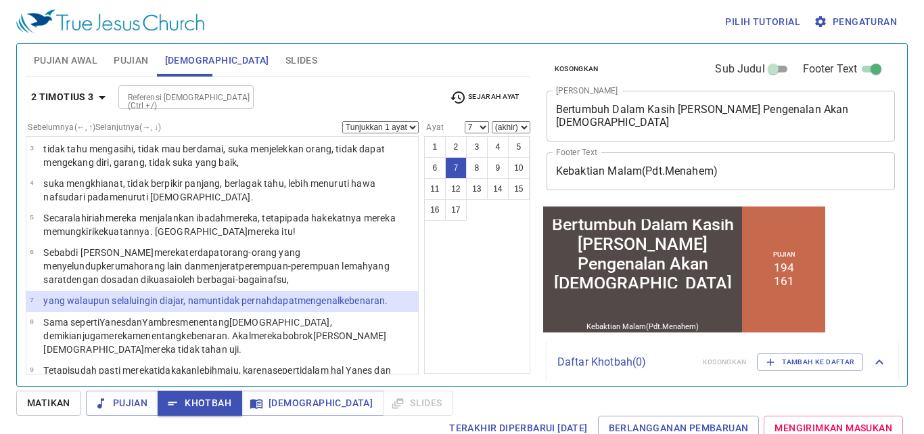
click at [315, 107] on div "Referensi [DEMOGRAPHIC_DATA] (Ctrl +/) Referensi [DEMOGRAPHIC_DATA] (Ctrl +/)" at bounding box center [278, 97] width 321 height 24
click at [135, 60] on span "Pujian" at bounding box center [131, 60] width 34 height 17
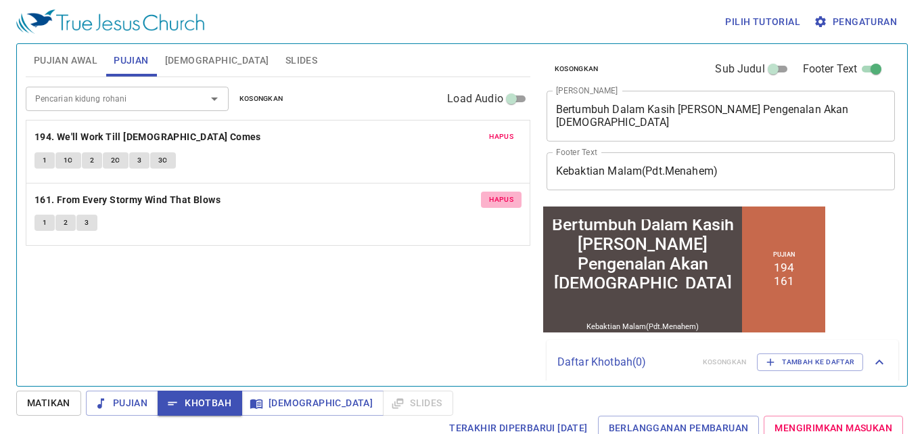
click at [504, 196] on span "Hapus" at bounding box center [501, 199] width 24 height 12
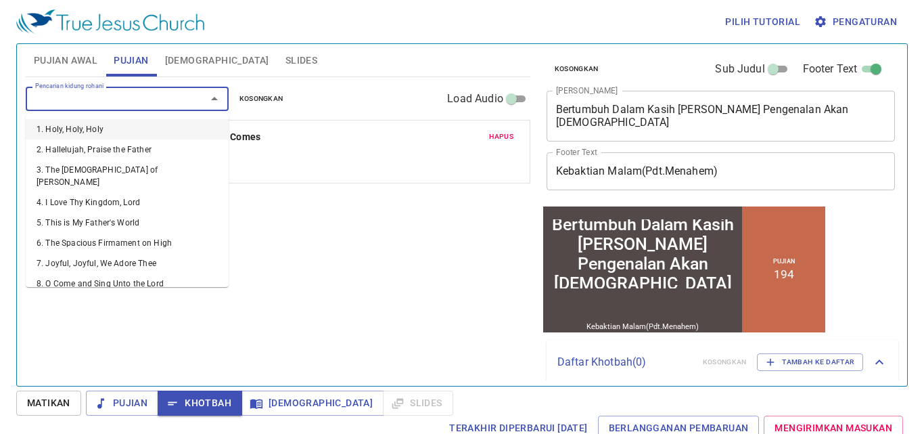
click at [93, 103] on input "Pencarian kidung rohani" at bounding box center [107, 99] width 155 height 16
type input "101"
